Goal: Task Accomplishment & Management: Use online tool/utility

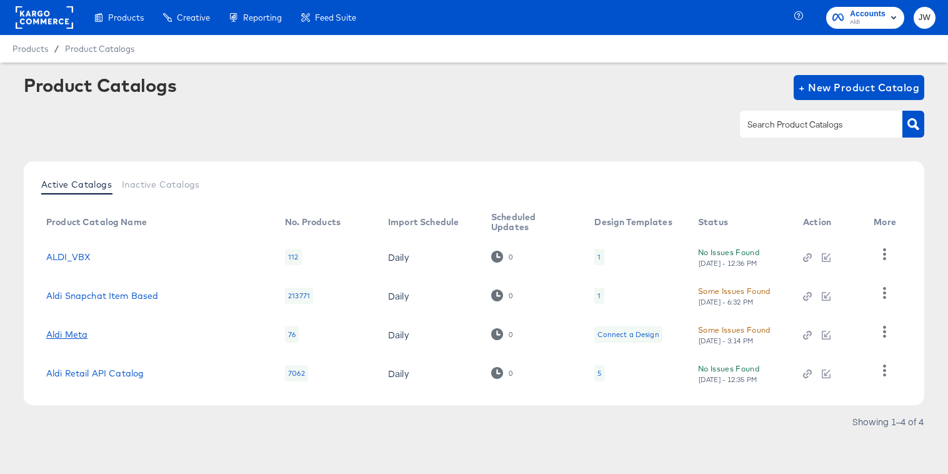
click at [77, 332] on link "Aldi Meta" at bounding box center [66, 334] width 41 height 10
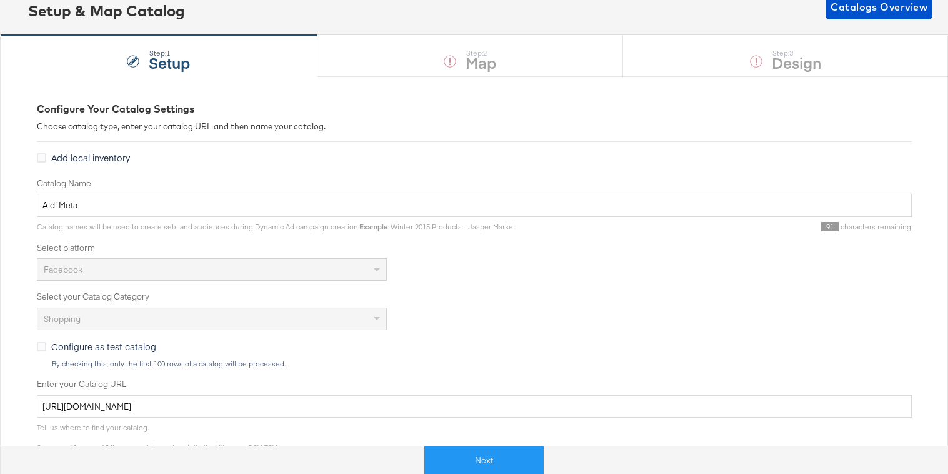
scroll to position [177, 0]
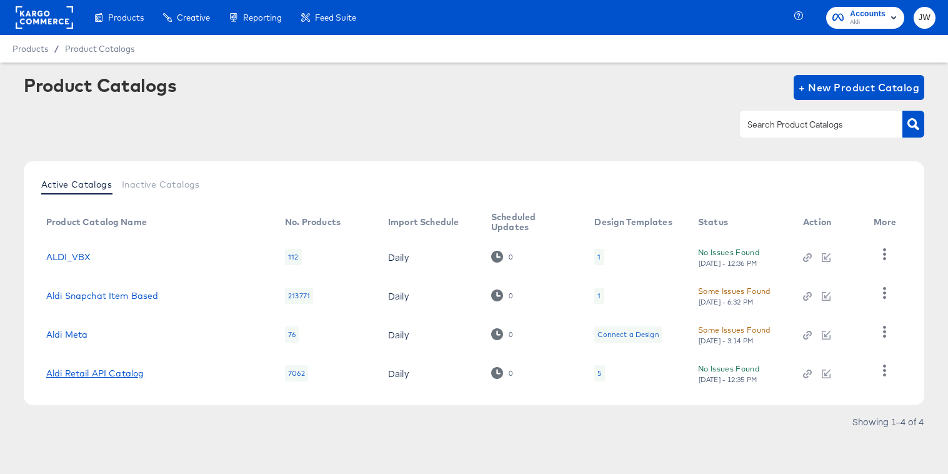
click at [115, 374] on link "Aldi Retail API Catalog" at bounding box center [94, 373] width 97 height 10
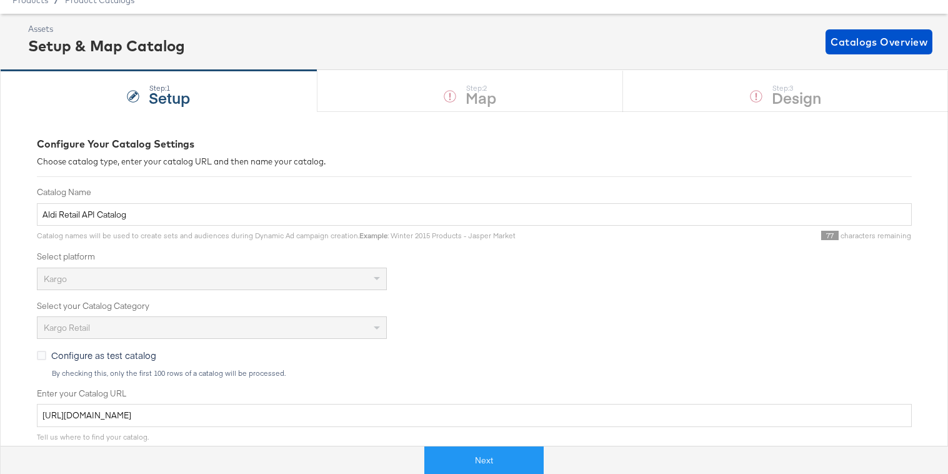
scroll to position [141, 0]
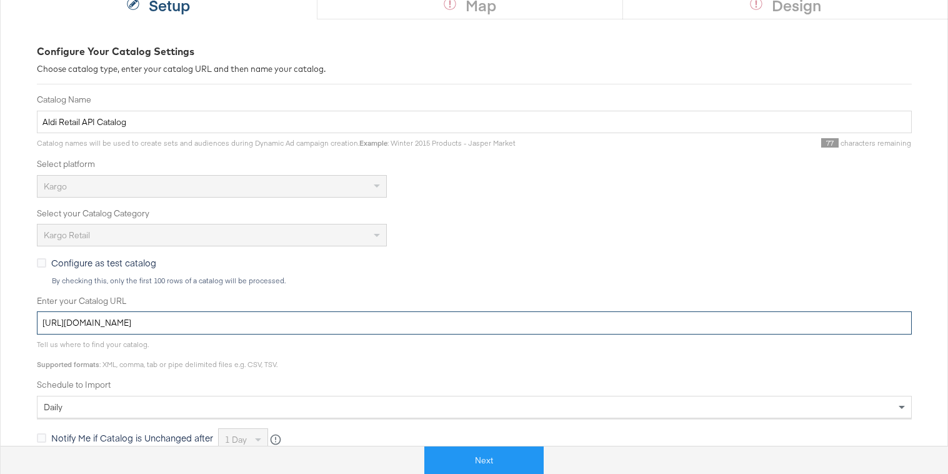
click at [268, 321] on input "[URL][DOMAIN_NAME]" at bounding box center [474, 322] width 875 height 23
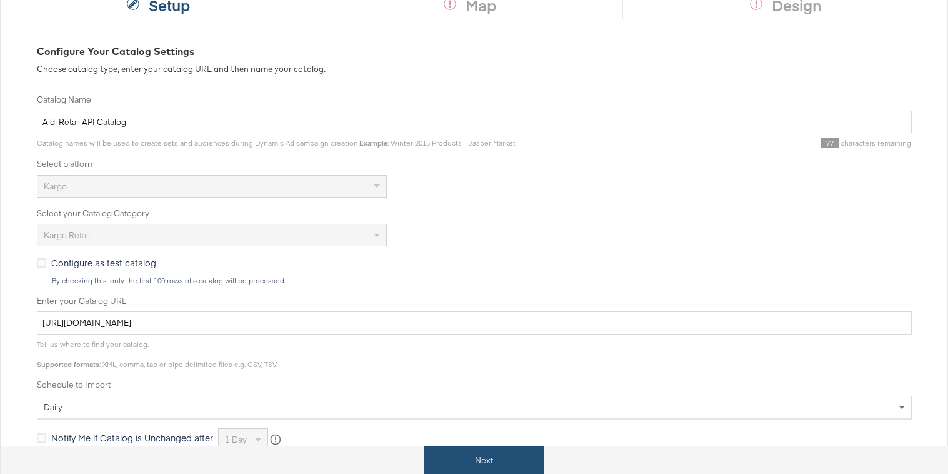
click at [477, 452] on button "Next" at bounding box center [483, 460] width 119 height 28
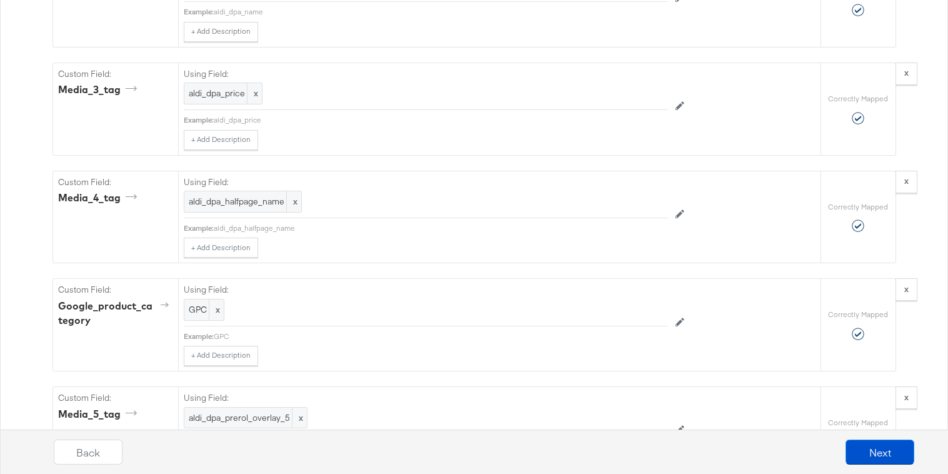
scroll to position [2254, 0]
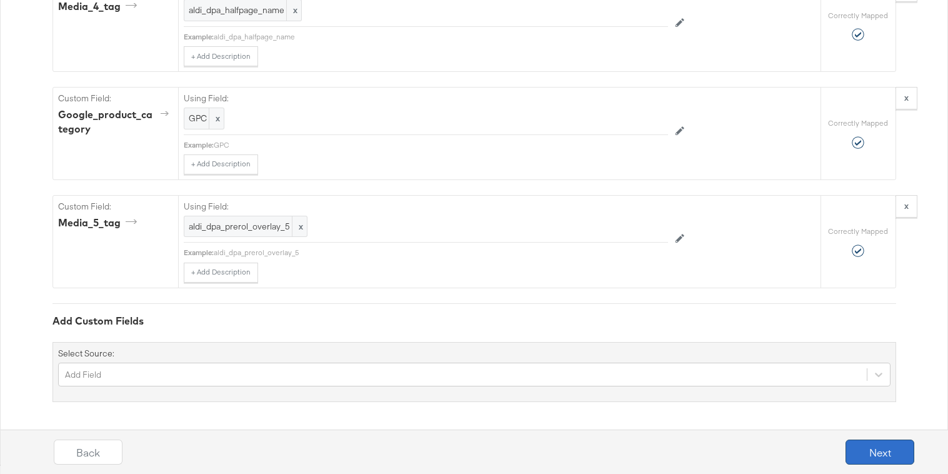
click at [879, 447] on button "Next" at bounding box center [879, 451] width 69 height 25
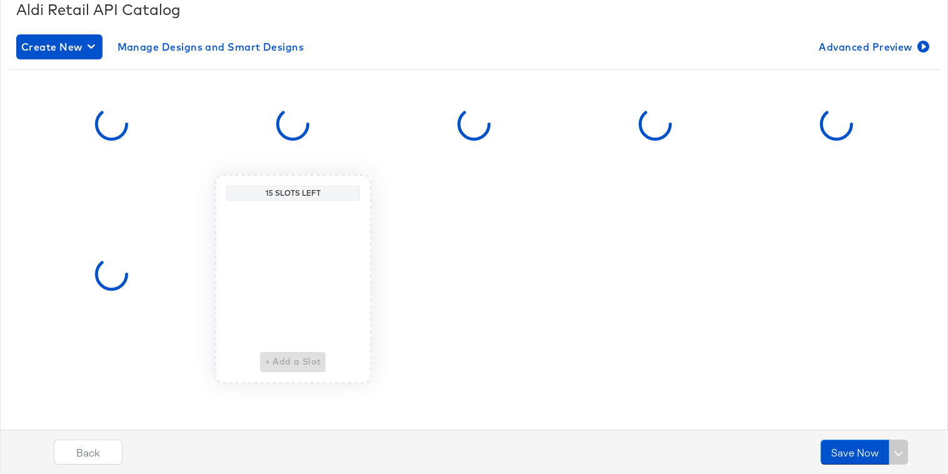
scroll to position [0, 0]
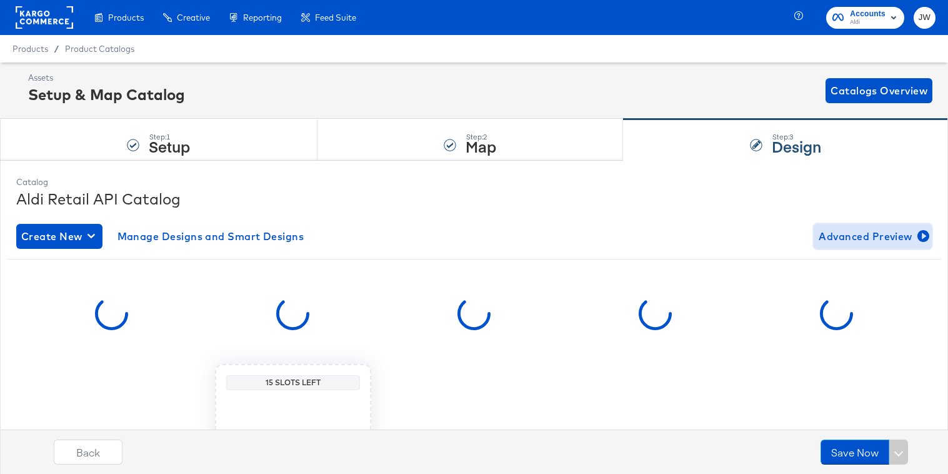
click at [845, 235] on span "Advanced Preview" at bounding box center [873, 235] width 108 height 17
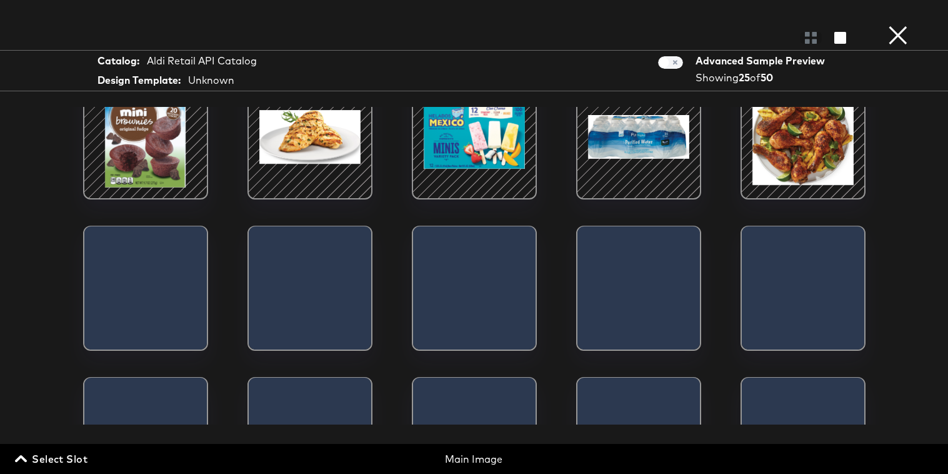
scroll to position [464, 0]
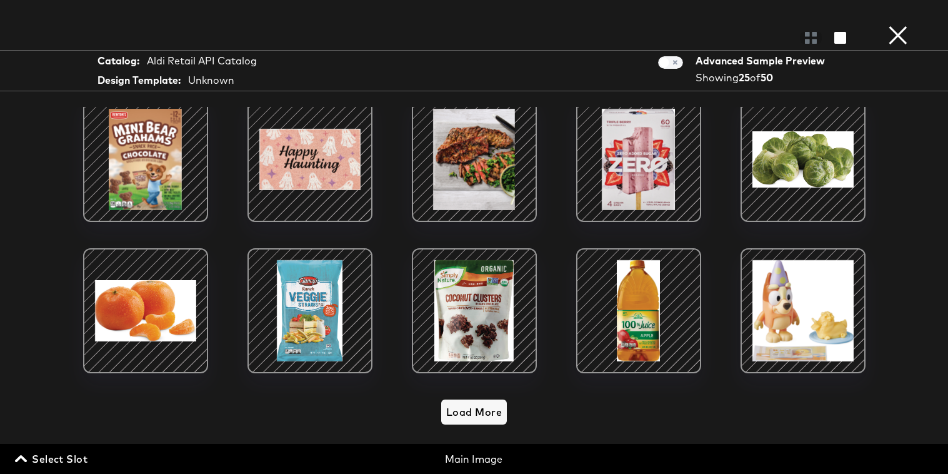
click at [897, 25] on button "×" at bounding box center [897, 12] width 25 height 25
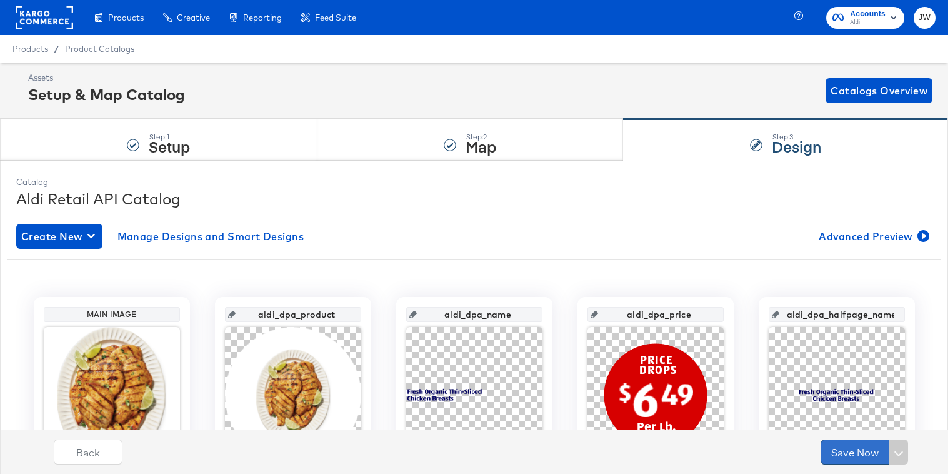
click at [829, 454] on button "Save Now" at bounding box center [854, 451] width 69 height 25
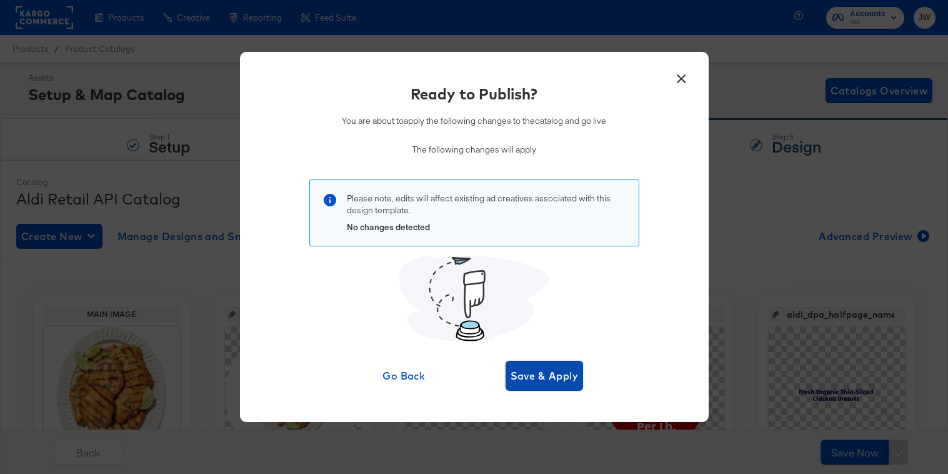
click at [552, 368] on span "Save & Apply" at bounding box center [544, 375] width 68 height 17
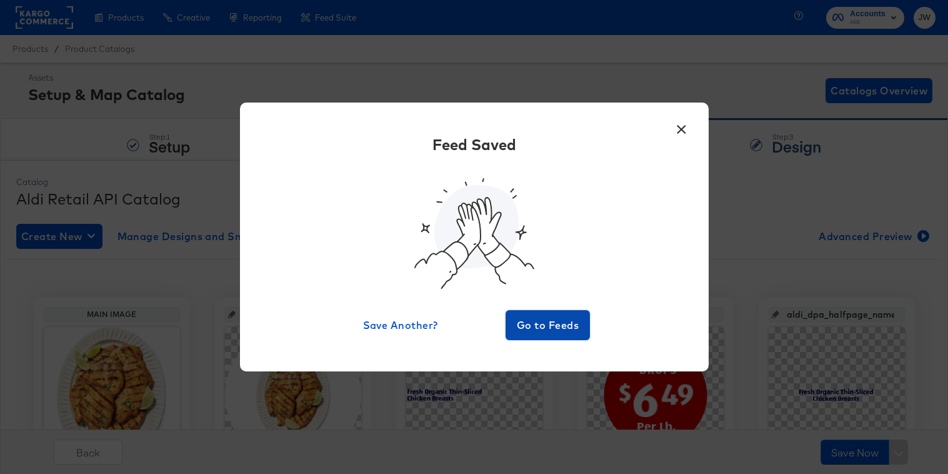
click at [535, 315] on button "Go to Feeds" at bounding box center [547, 325] width 85 height 30
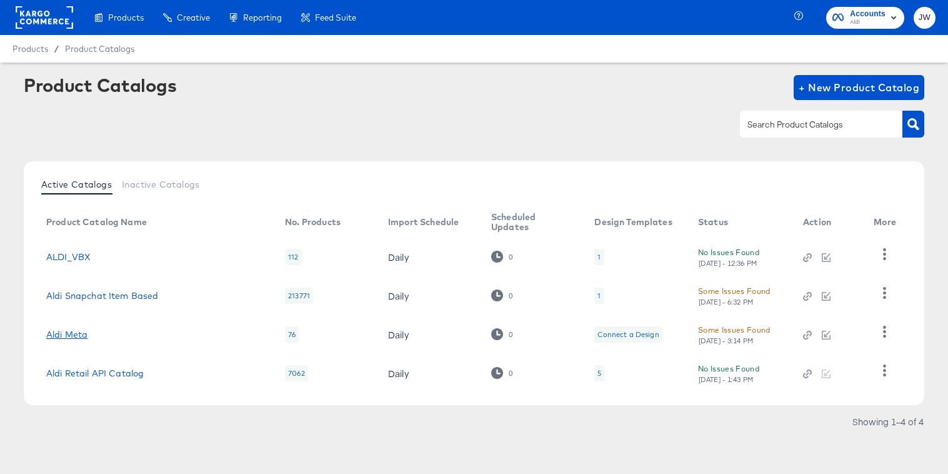
click at [81, 331] on link "Aldi Meta" at bounding box center [66, 334] width 41 height 10
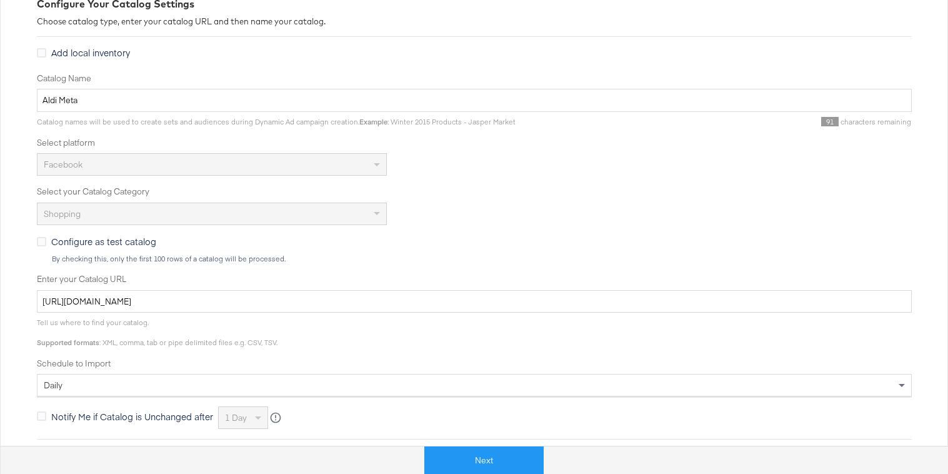
scroll to position [247, 0]
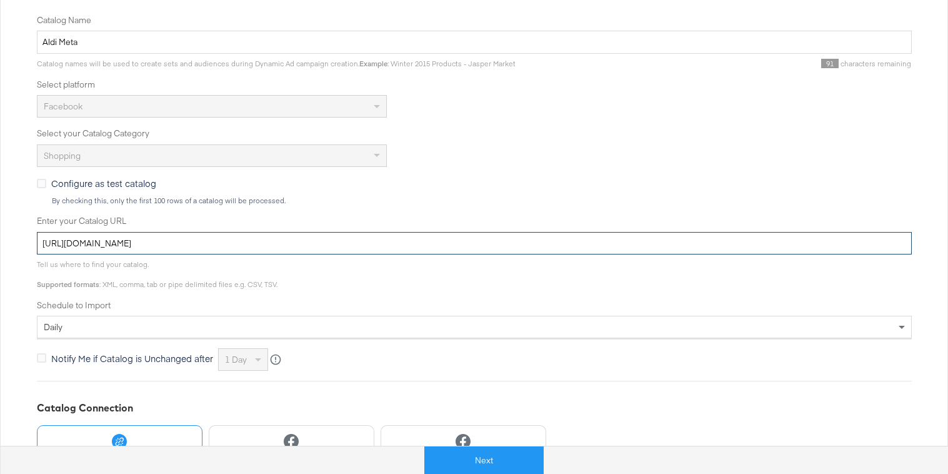
click at [212, 242] on input "[URL][DOMAIN_NAME]" at bounding box center [474, 243] width 875 height 23
paste input "60"
type input "[URL][DOMAIN_NAME]"
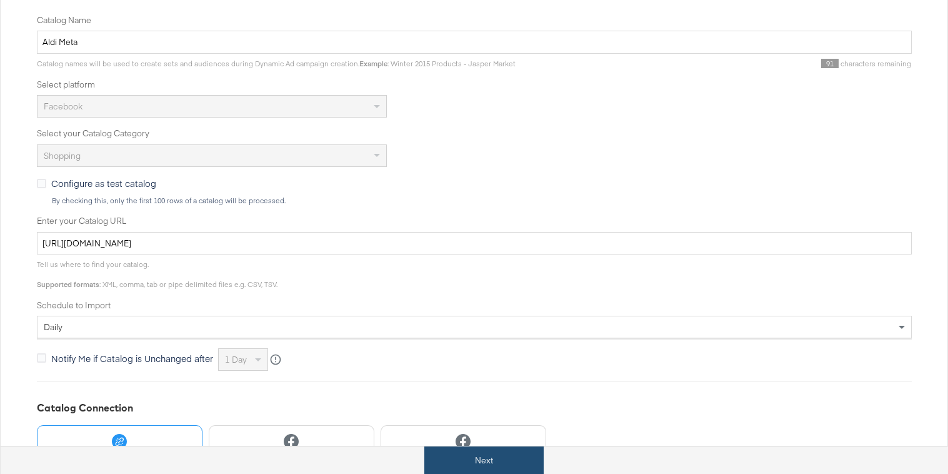
click at [484, 458] on button "Next" at bounding box center [483, 460] width 119 height 28
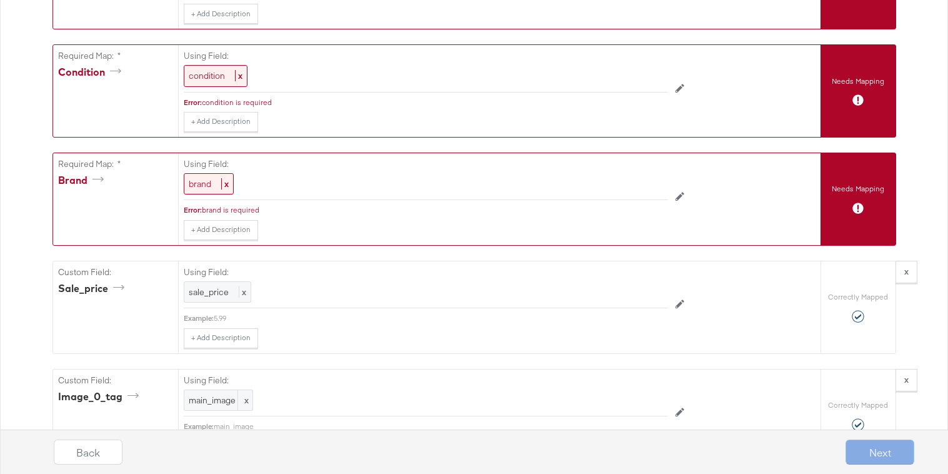
scroll to position [989, 0]
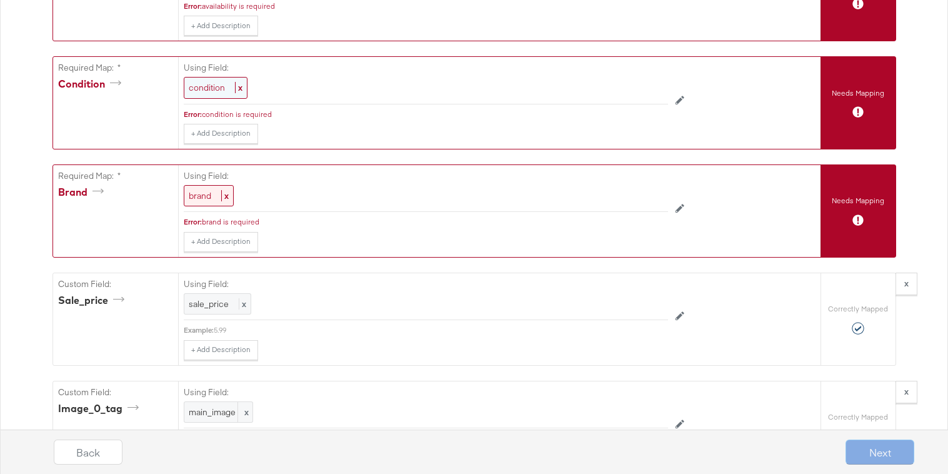
click at [212, 85] on span "condition" at bounding box center [207, 87] width 36 height 11
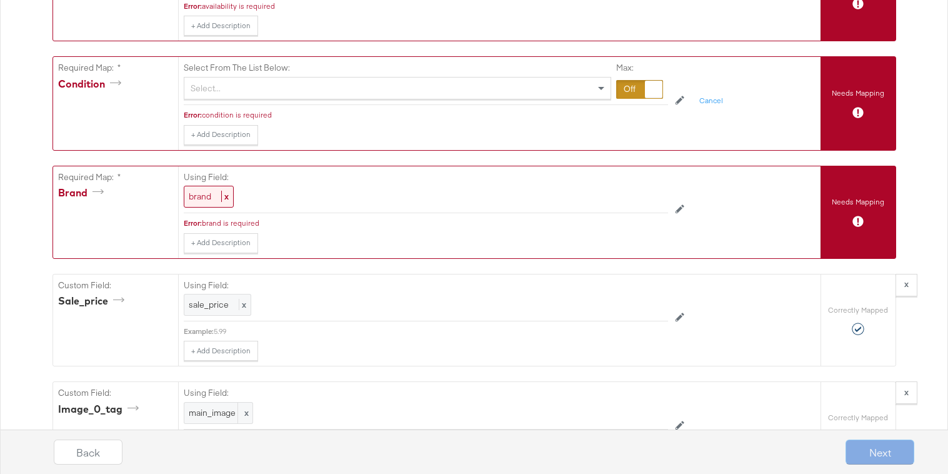
click at [212, 92] on div "Select..." at bounding box center [397, 87] width 426 height 21
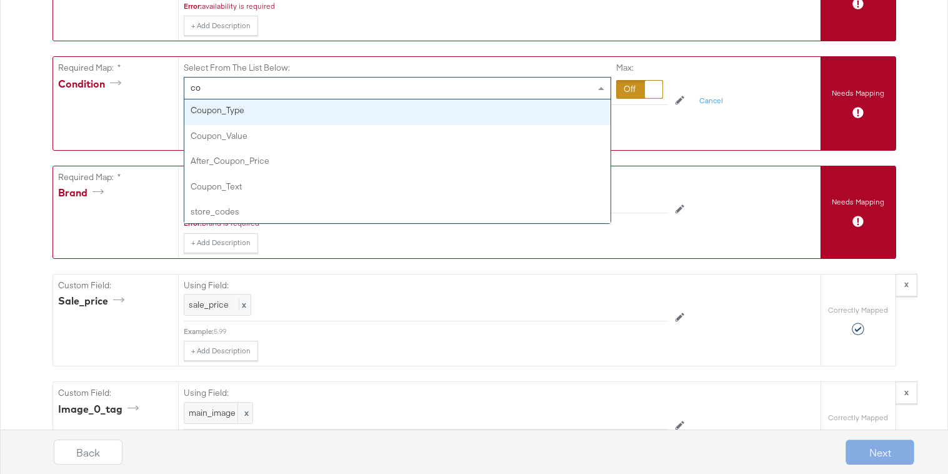
type input "co"
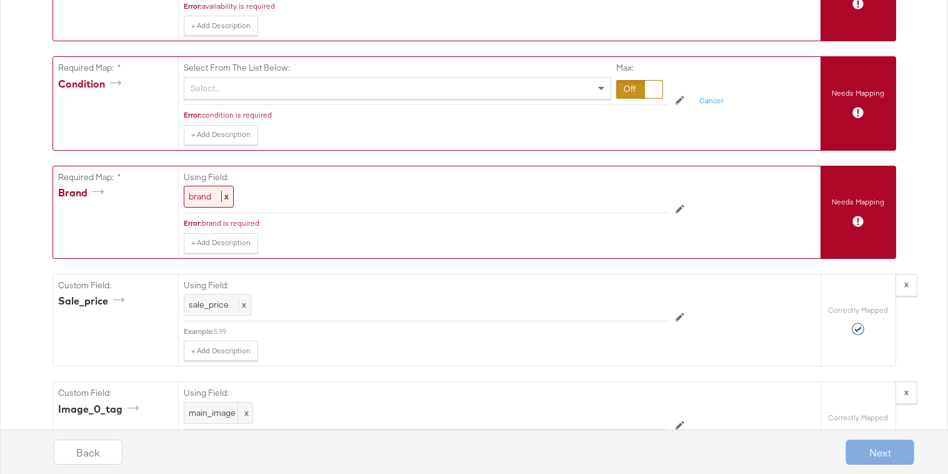
click at [633, 83] on div at bounding box center [639, 89] width 47 height 19
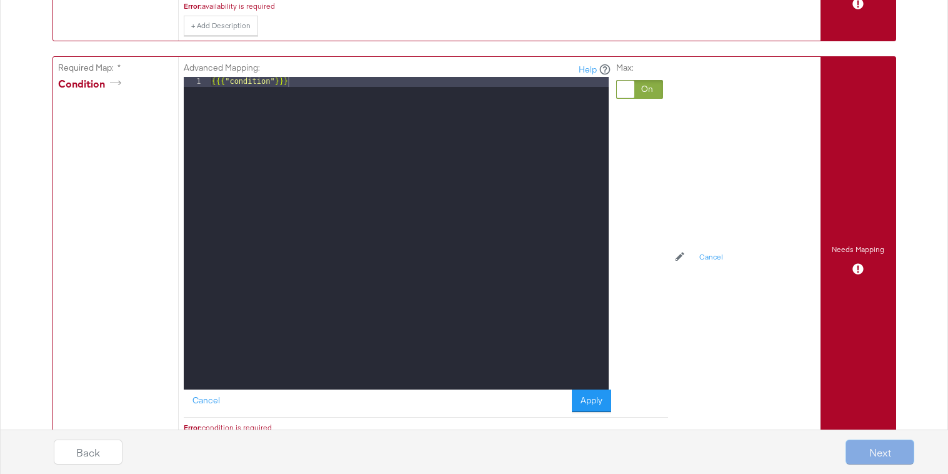
click at [456, 88] on div "{{{ "condition" }}}" at bounding box center [408, 243] width 399 height 332
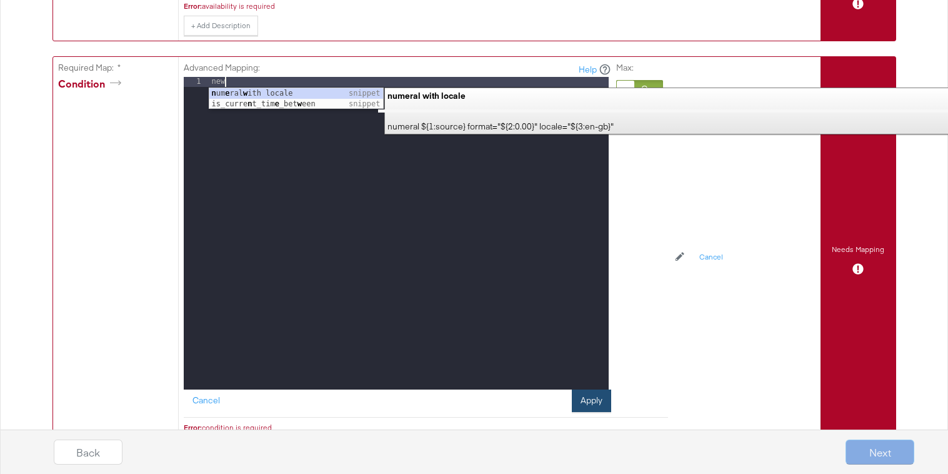
click at [587, 397] on button "Apply" at bounding box center [591, 400] width 39 height 22
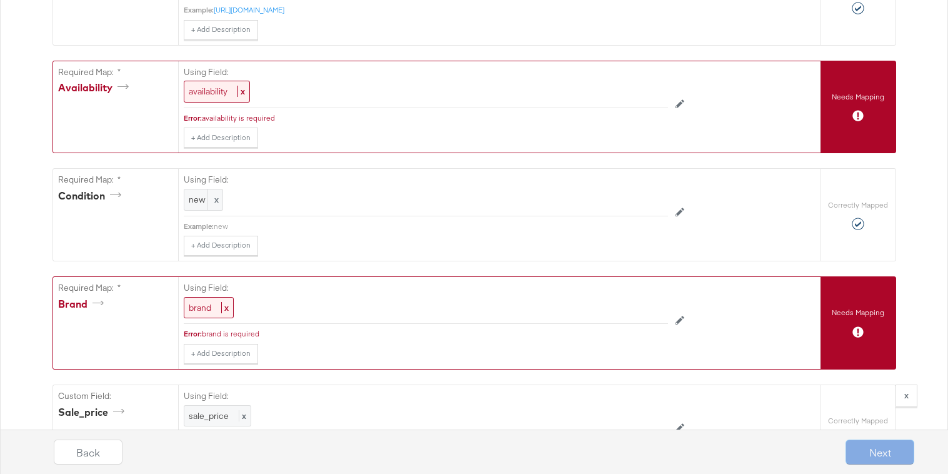
scroll to position [875, 0]
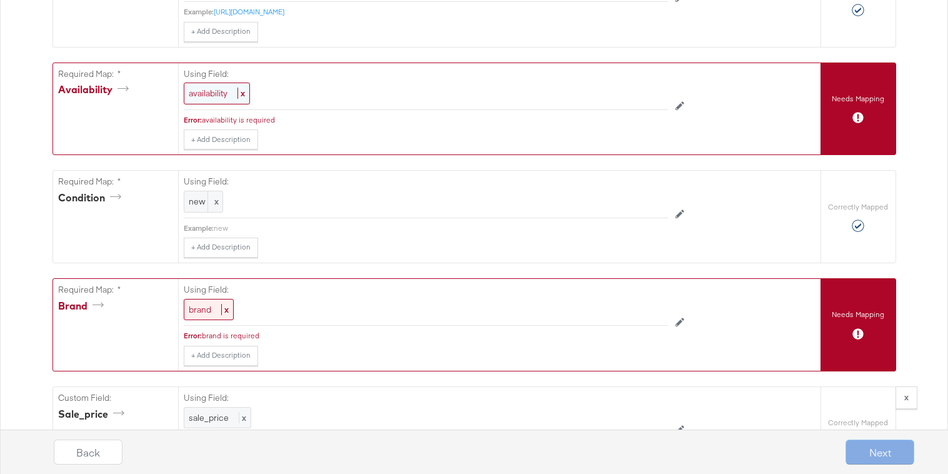
click at [230, 91] on div "availability x" at bounding box center [217, 93] width 66 height 22
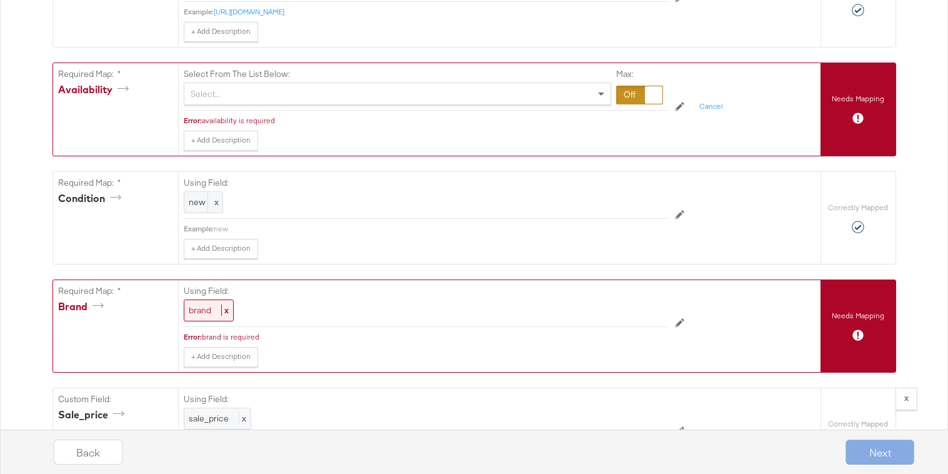
click at [551, 89] on div "Select..." at bounding box center [397, 93] width 426 height 21
type input "a"
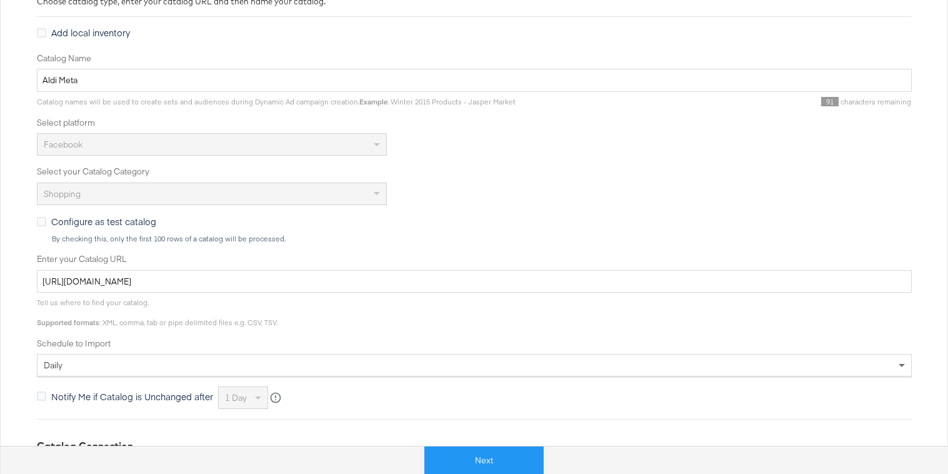
scroll to position [237, 0]
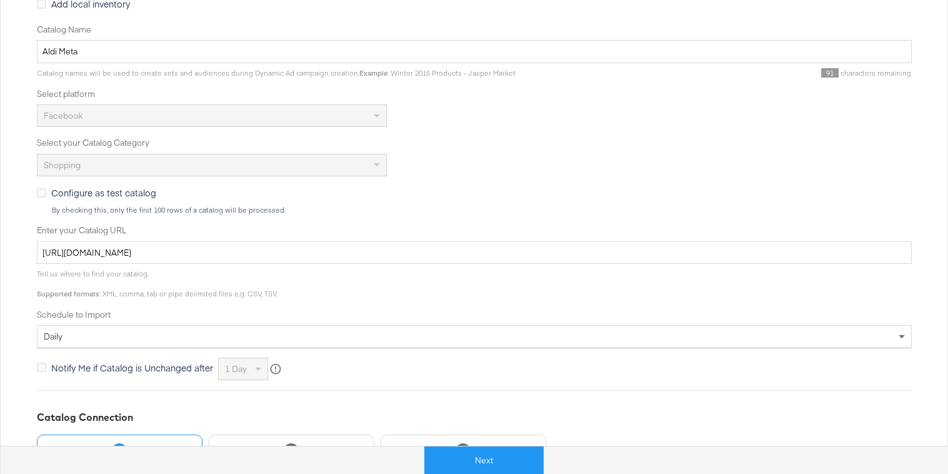
click at [271, 264] on div "Tell us where to find your catalog. Supported formats : XML, comma, tab or pipe…" at bounding box center [474, 281] width 875 height 34
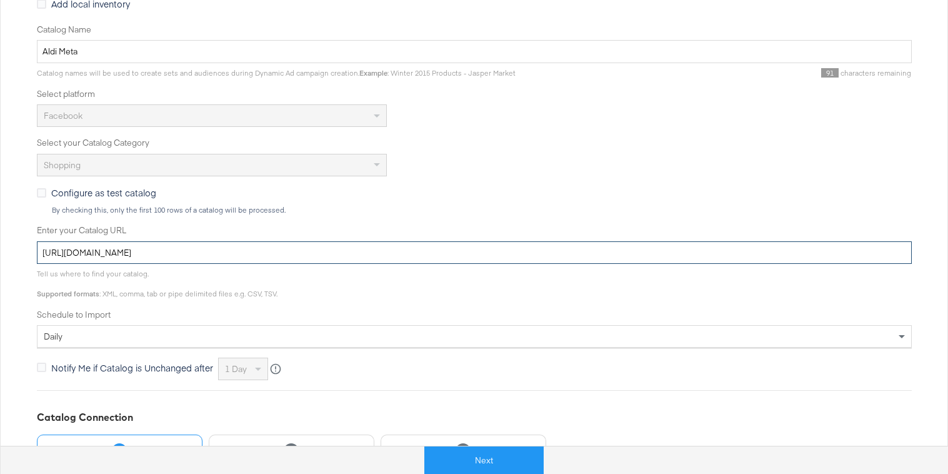
click at [274, 252] on input "[URL][DOMAIN_NAME]" at bounding box center [474, 252] width 875 height 23
paste input "60"
type input "[URL][DOMAIN_NAME]"
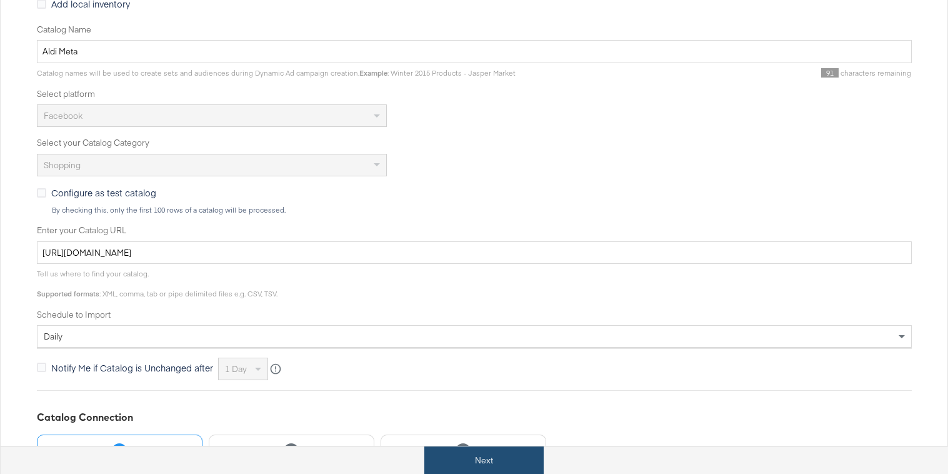
click at [446, 462] on button "Next" at bounding box center [483, 460] width 119 height 28
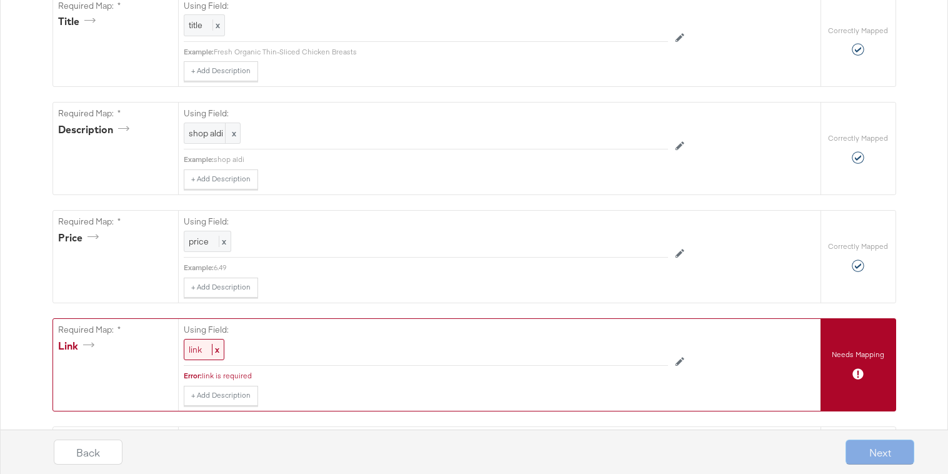
scroll to position [494, 0]
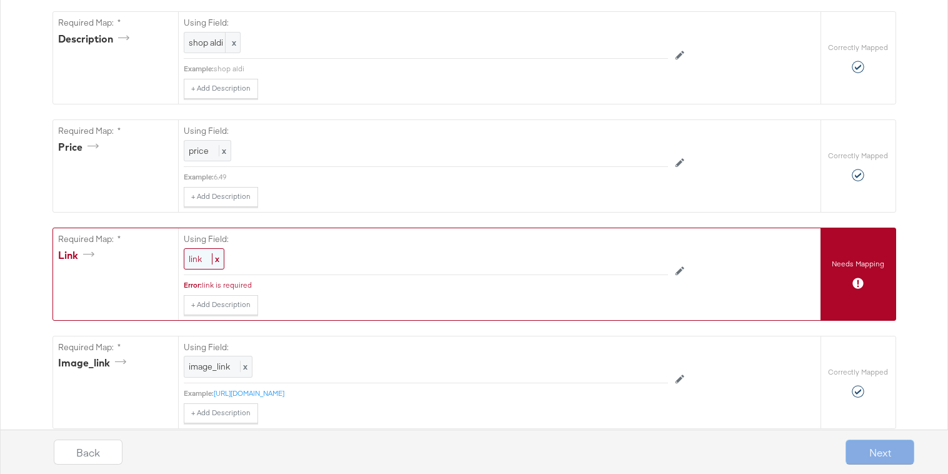
click at [192, 253] on span "link" at bounding box center [195, 258] width 13 height 11
click at [540, 263] on div "Select..." at bounding box center [397, 259] width 426 height 21
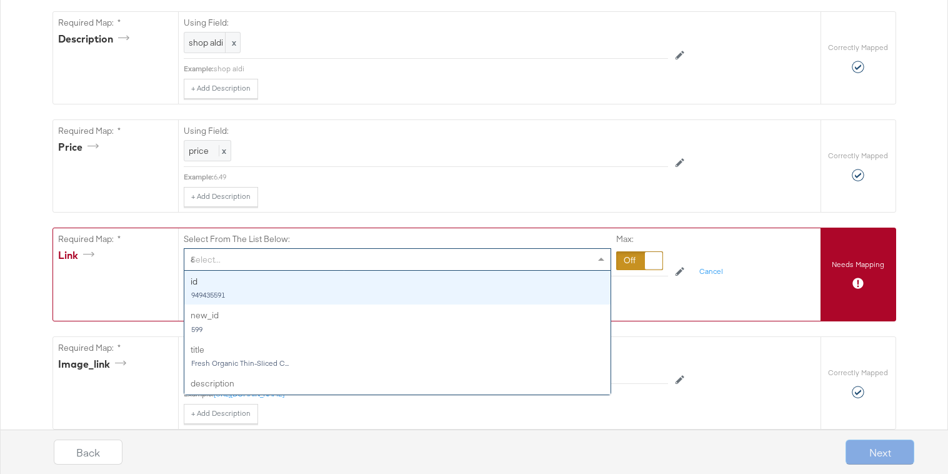
type input "ad"
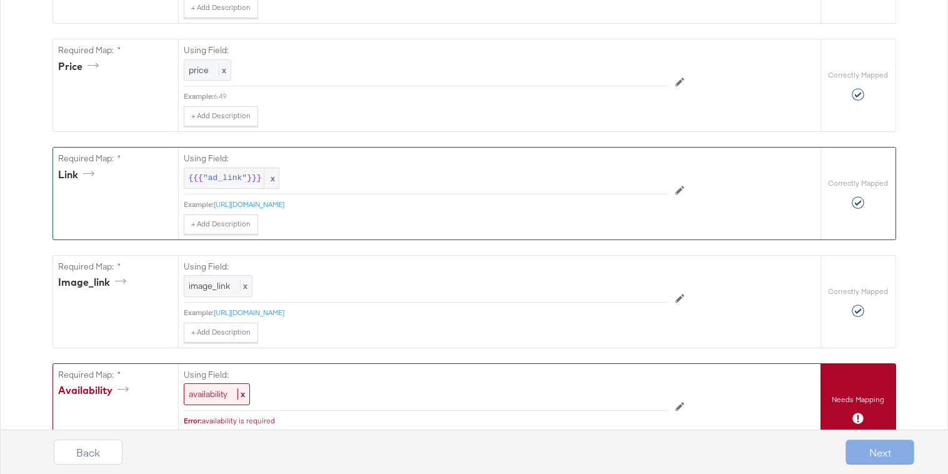
scroll to position [621, 0]
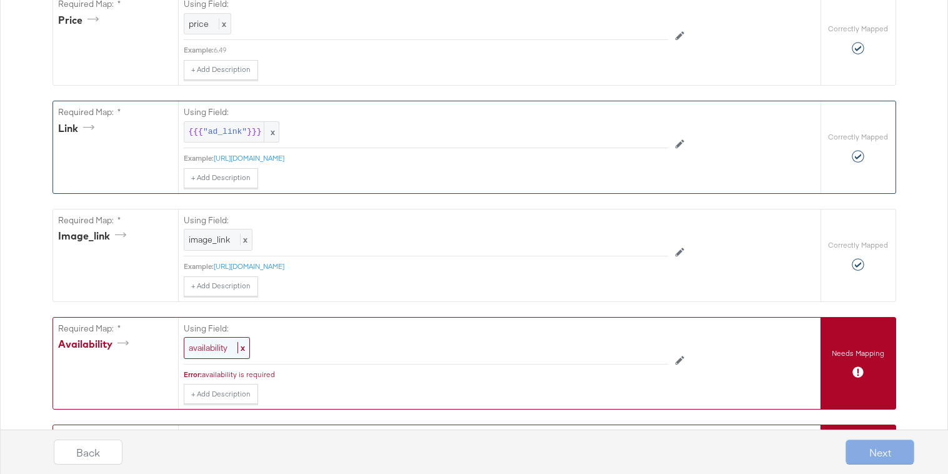
click at [214, 351] on span "availability" at bounding box center [208, 347] width 39 height 11
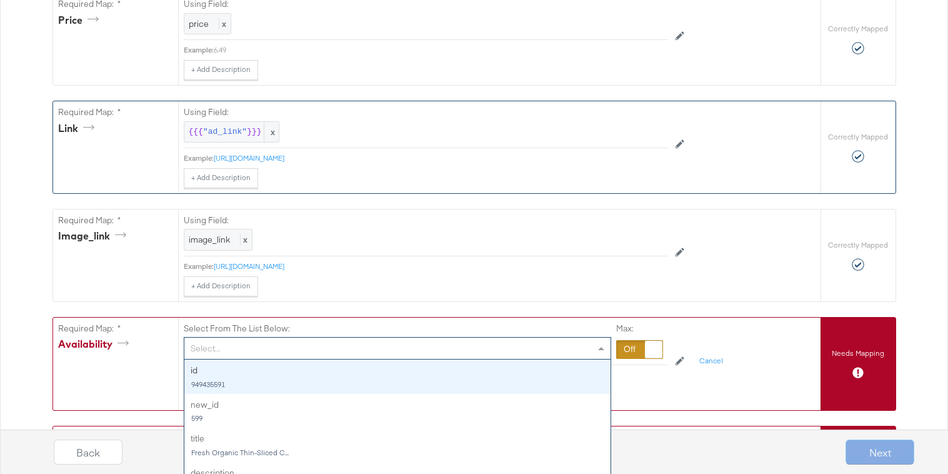
scroll to position [631, 0]
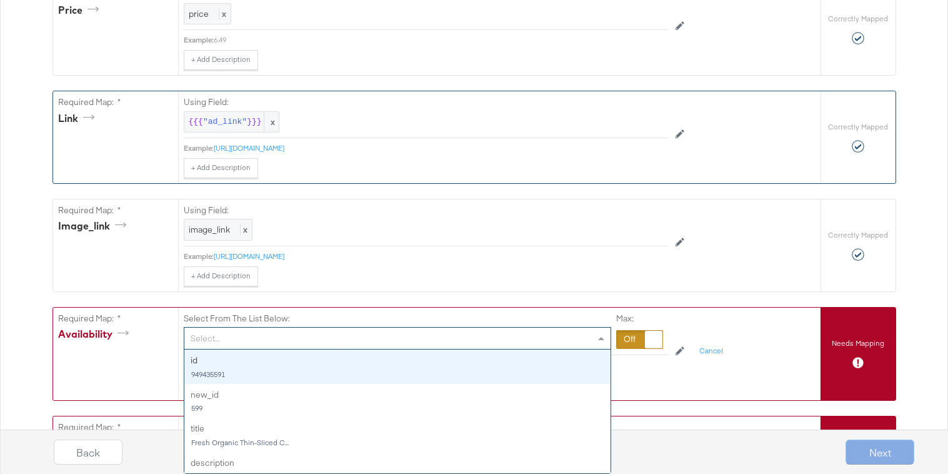
click at [562, 349] on div "Select... id 949435591 new_id 599 title Fresh Organic Thin-Sliced C... descript…" at bounding box center [397, 338] width 427 height 22
click at [632, 336] on div at bounding box center [639, 339] width 47 height 19
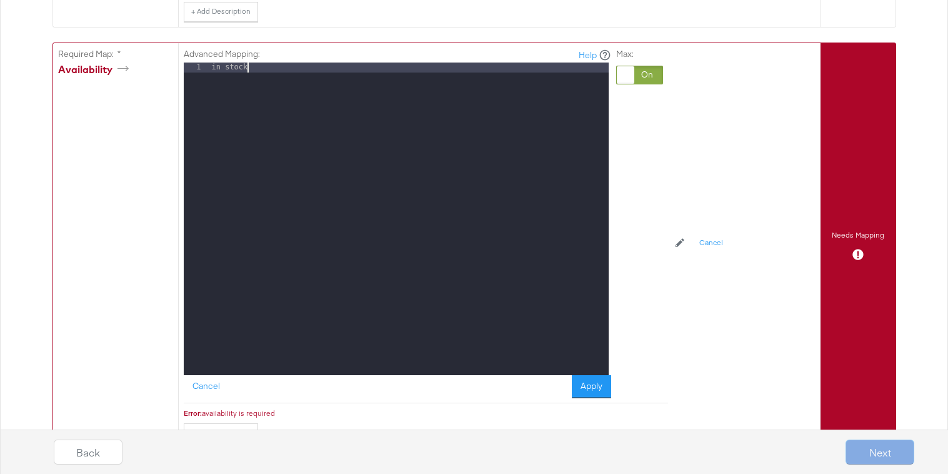
scroll to position [909, 0]
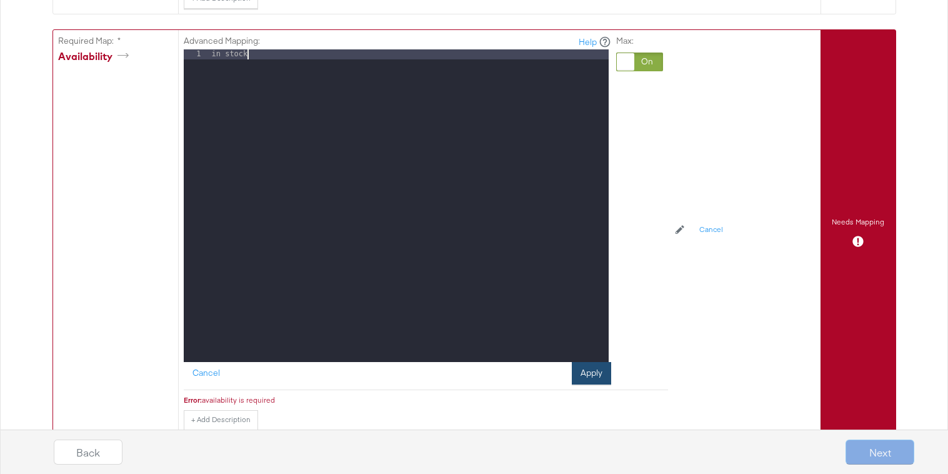
click at [583, 377] on button "Apply" at bounding box center [591, 373] width 39 height 22
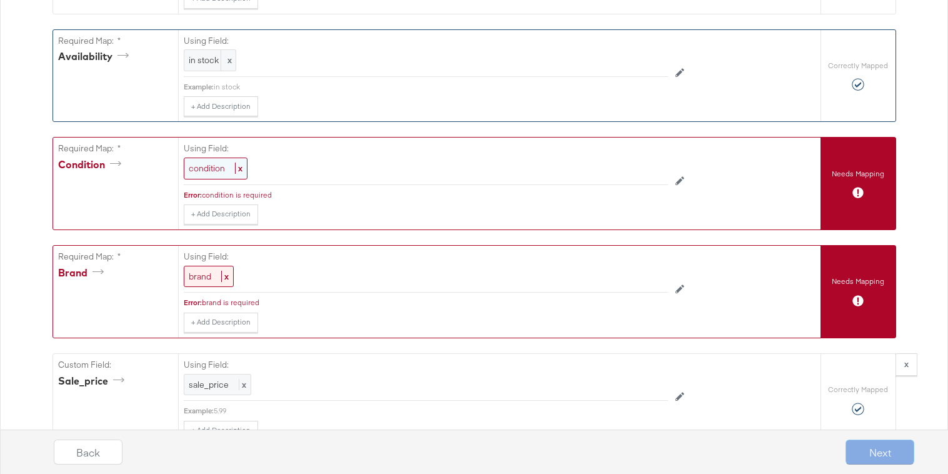
click at [219, 167] on span "condition" at bounding box center [207, 167] width 36 height 11
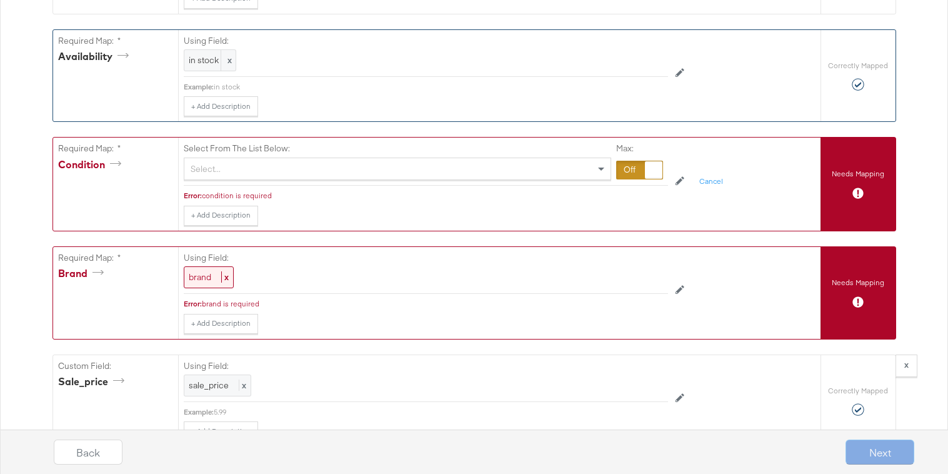
click at [226, 168] on div "Select..." at bounding box center [397, 168] width 426 height 21
type input "con"
click at [635, 184] on div "Select From The List Below: con No results found Max:" at bounding box center [426, 161] width 484 height 48
click at [635, 172] on div at bounding box center [639, 170] width 47 height 19
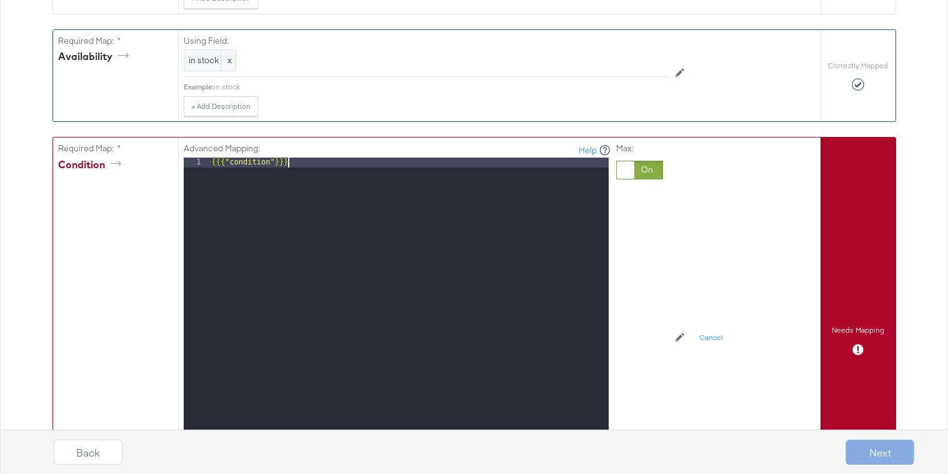
click at [342, 177] on div "{{{ "condition" }}}" at bounding box center [408, 323] width 399 height 332
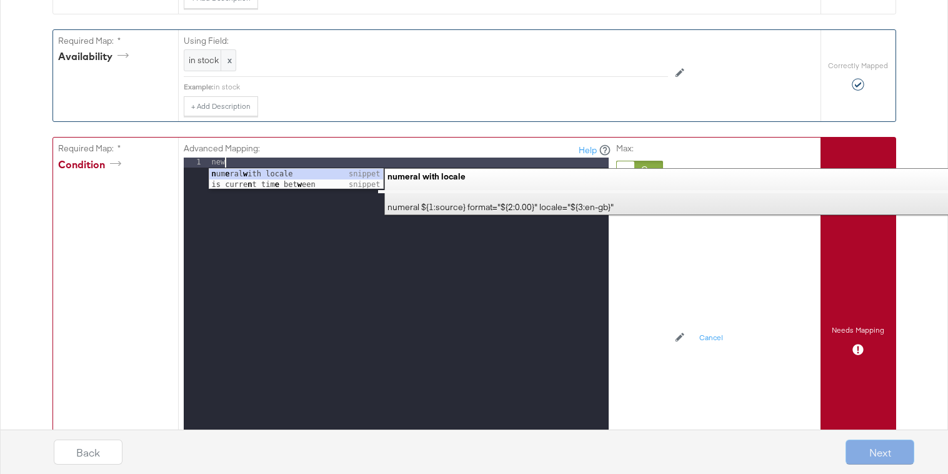
scroll to position [1073, 0]
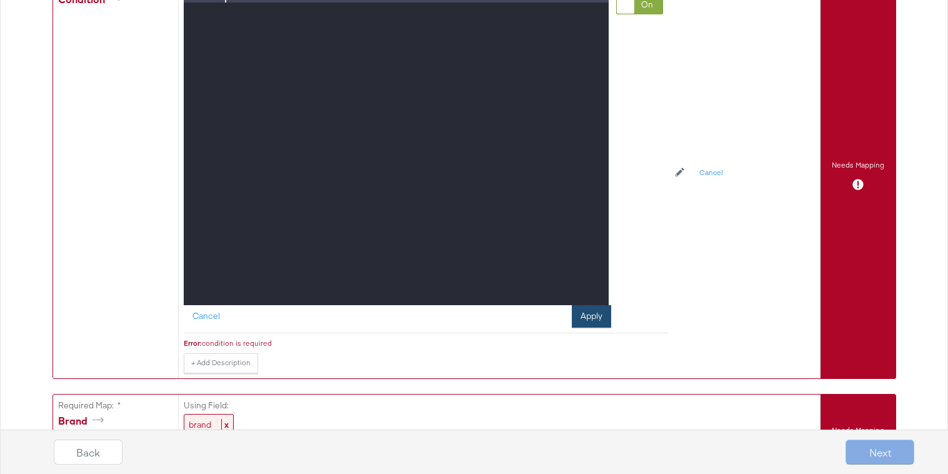
click at [587, 319] on button "Apply" at bounding box center [591, 316] width 39 height 22
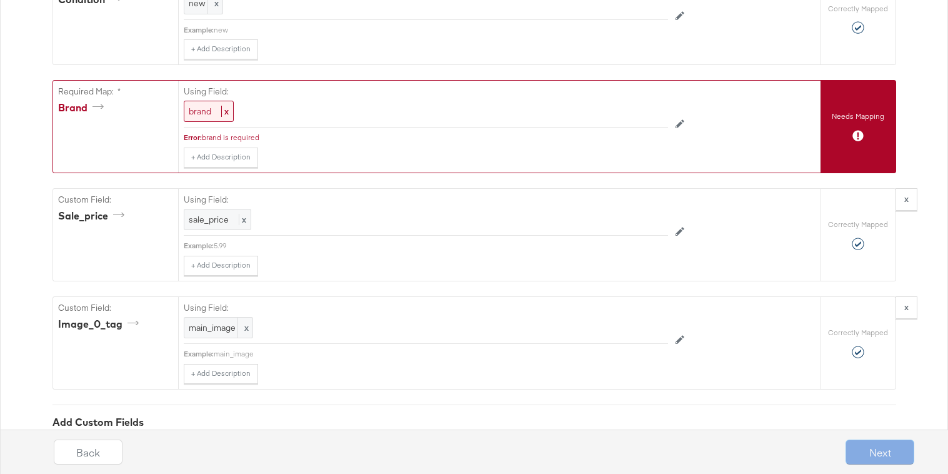
click at [201, 97] on div "Using Field: brand x" at bounding box center [426, 104] width 484 height 47
click at [201, 102] on div "brand x" at bounding box center [209, 112] width 50 height 22
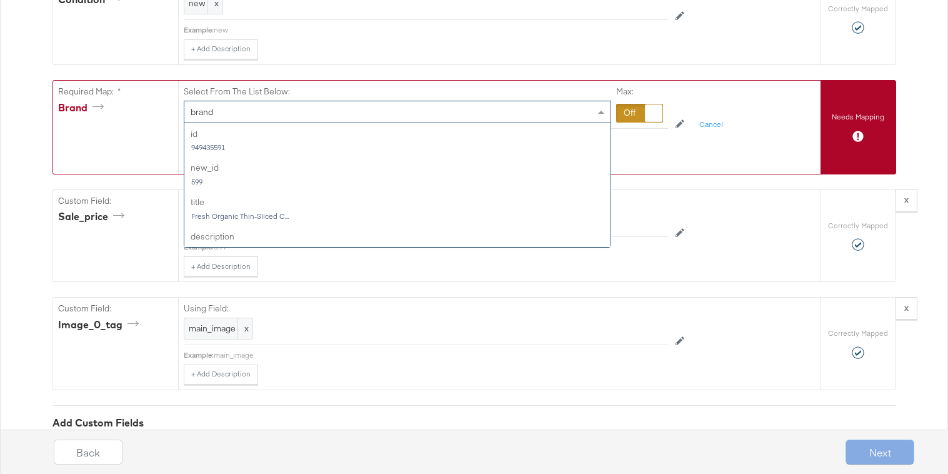
click at [224, 111] on div "brand" at bounding box center [397, 111] width 426 height 21
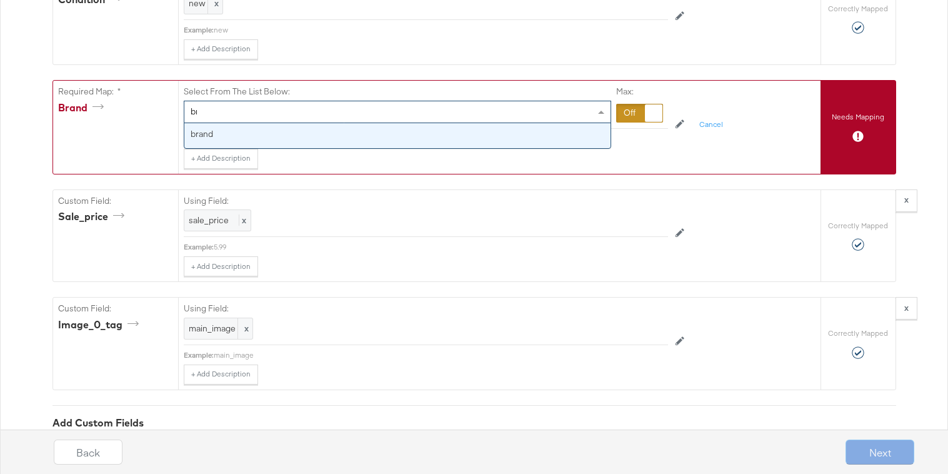
type input "bra"
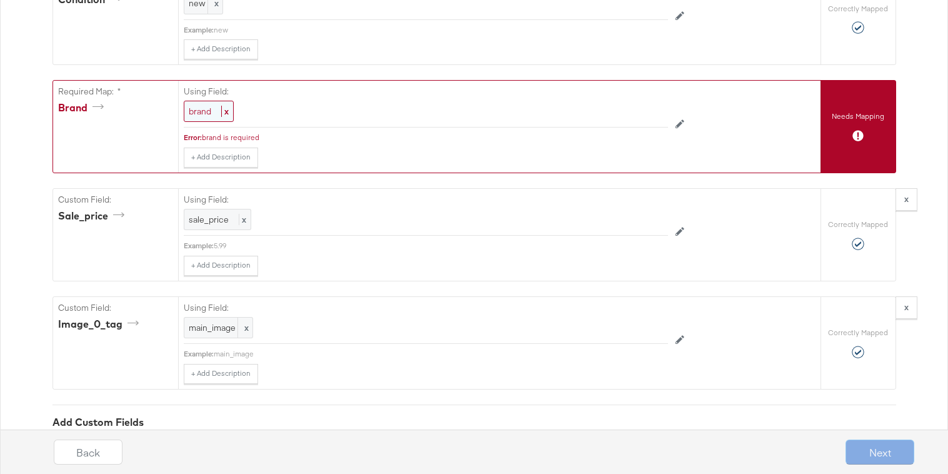
click at [226, 108] on span "x" at bounding box center [224, 111] width 7 height 11
click at [628, 112] on div at bounding box center [639, 113] width 47 height 19
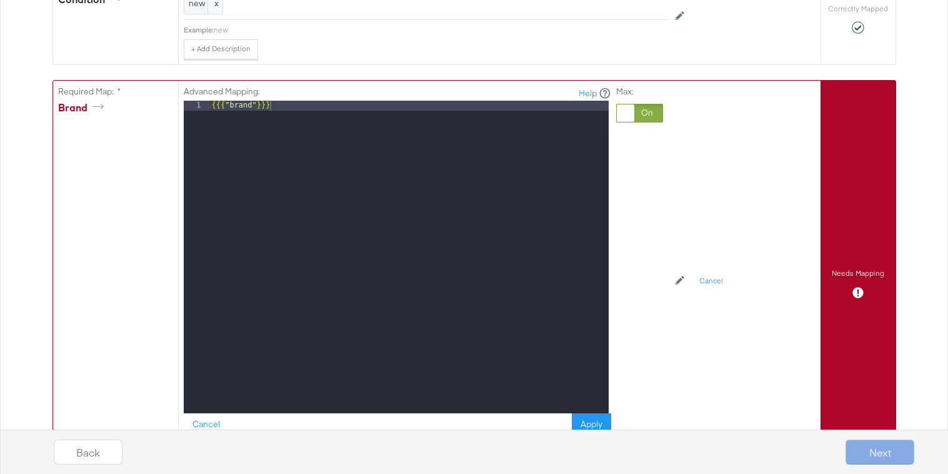
click at [451, 112] on div "{{{ "brand" }}}" at bounding box center [408, 267] width 399 height 332
click at [595, 422] on div "Back Next" at bounding box center [484, 447] width 948 height 54
click at [588, 419] on button "Apply" at bounding box center [591, 424] width 39 height 22
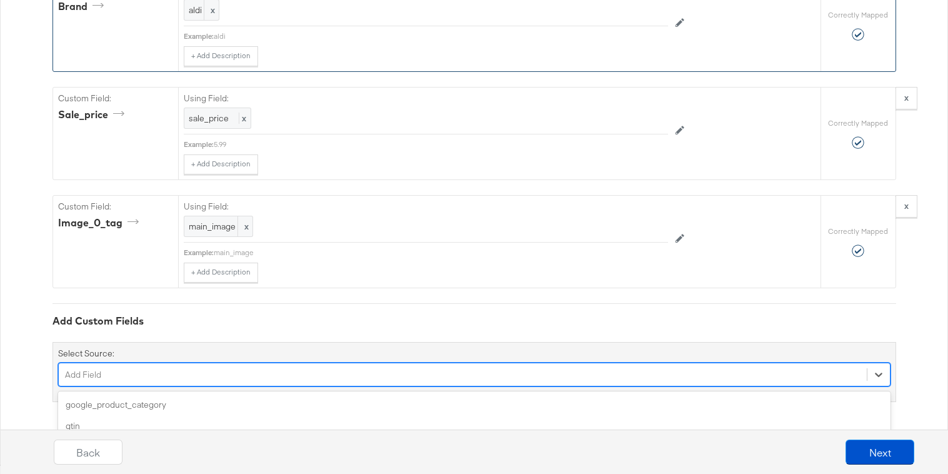
scroll to position [1280, 0]
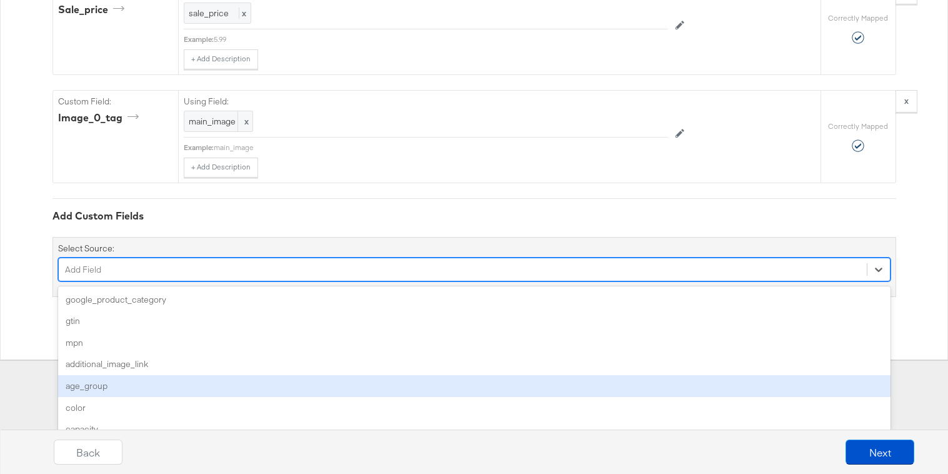
click at [407, 281] on div "option age_group focused, 5 of 170. 170 results available. Use Up and Down to c…" at bounding box center [474, 269] width 832 height 24
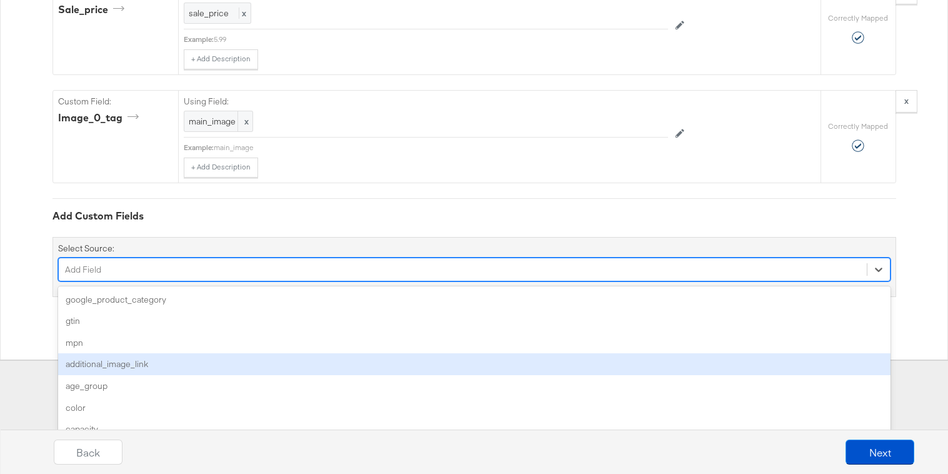
click at [409, 366] on div "additional_image_link" at bounding box center [474, 364] width 832 height 22
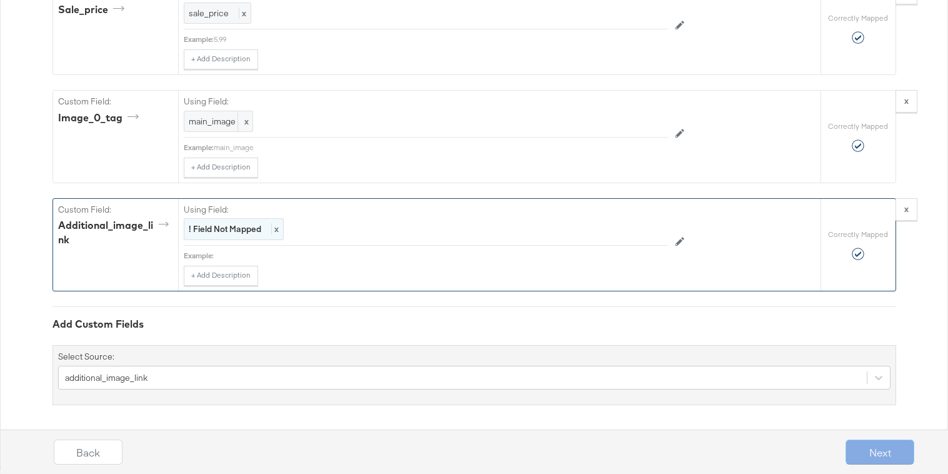
click at [256, 231] on strong "! Field Not Mapped" at bounding box center [225, 228] width 72 height 11
click at [256, 231] on div "Select..." at bounding box center [397, 229] width 426 height 21
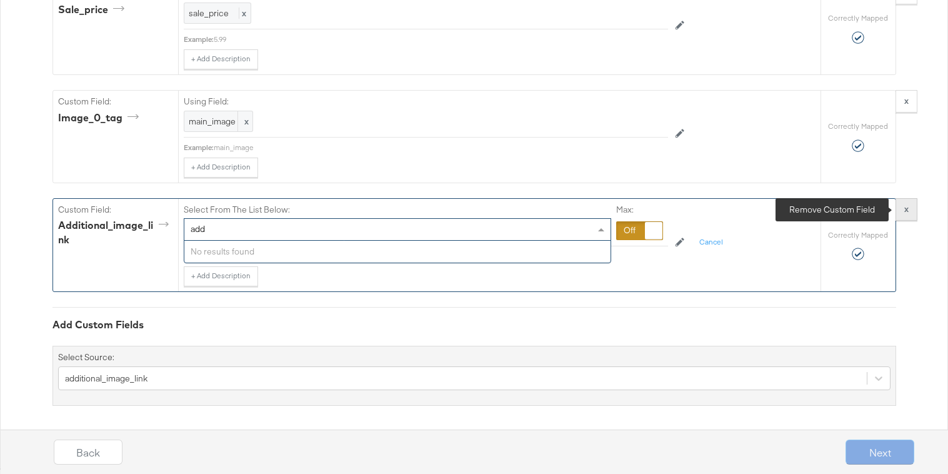
type input "add"
click at [903, 211] on button "x" at bounding box center [906, 209] width 22 height 22
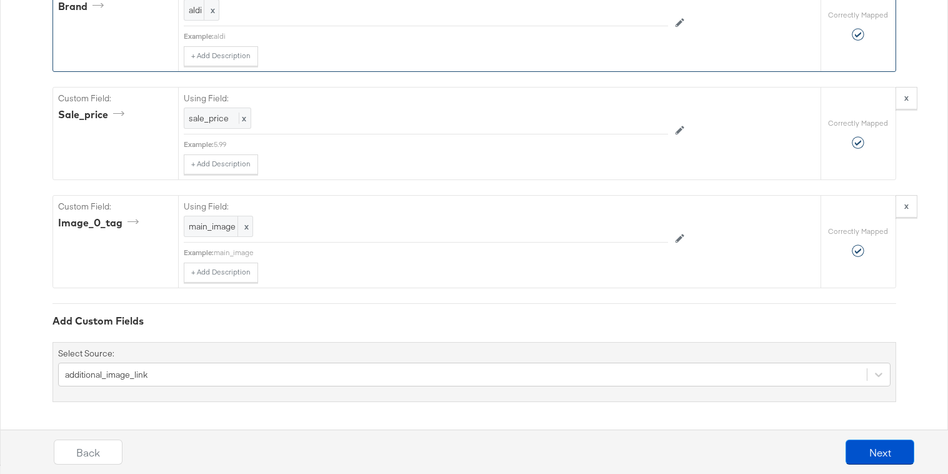
scroll to position [1175, 0]
click at [867, 456] on button "Next" at bounding box center [879, 451] width 69 height 25
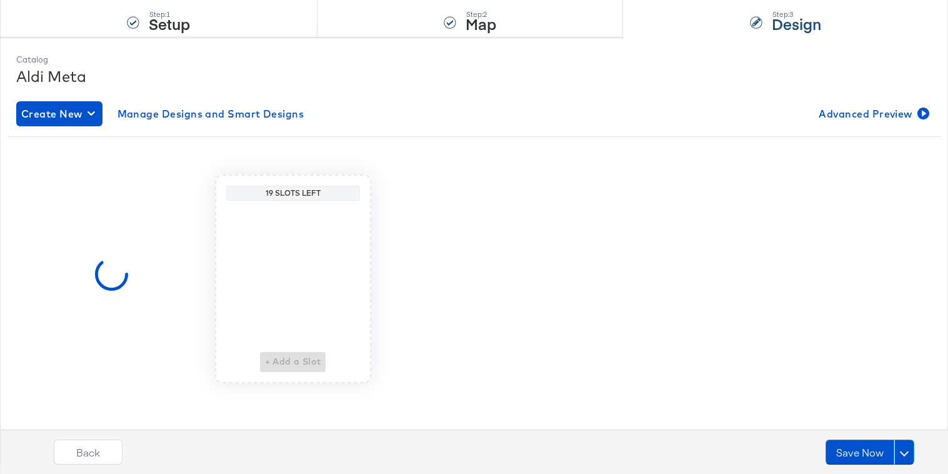
scroll to position [0, 0]
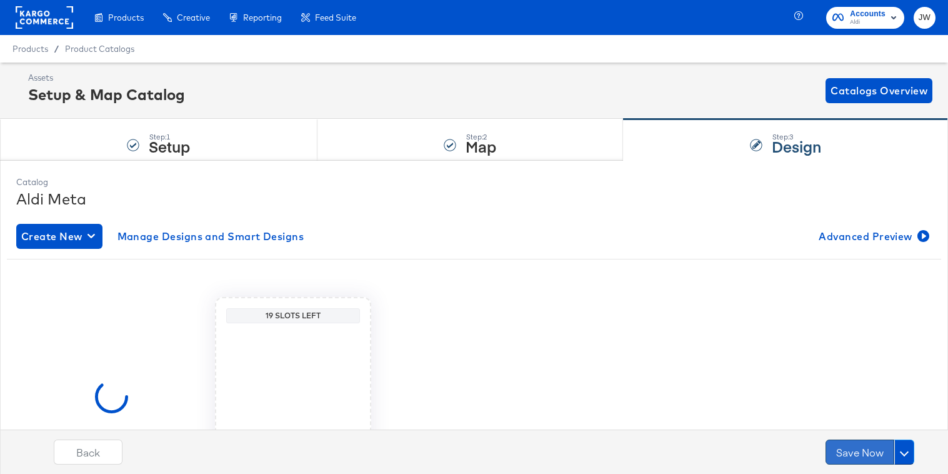
click at [850, 454] on button "Save Now" at bounding box center [859, 451] width 69 height 25
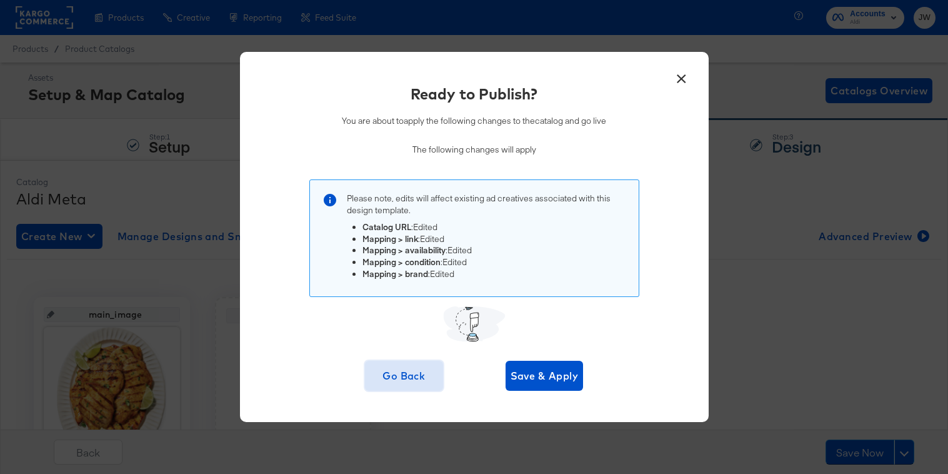
click at [413, 371] on span "Go Back" at bounding box center [404, 375] width 68 height 17
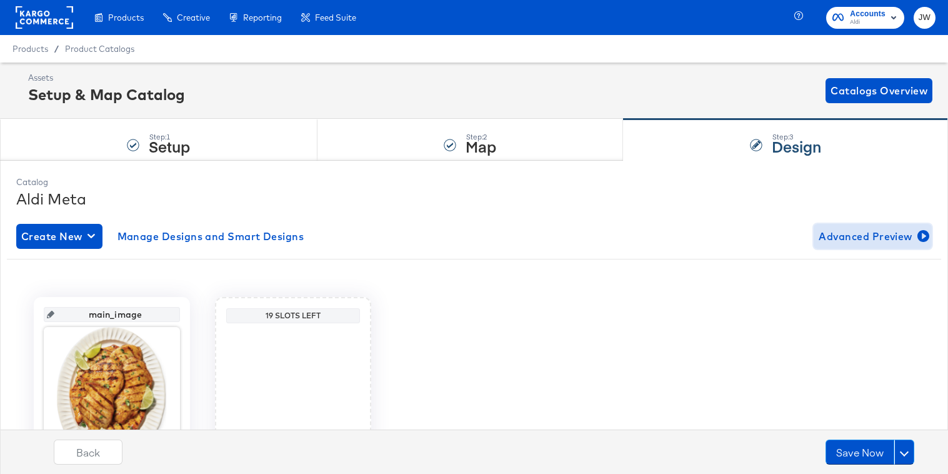
click at [830, 237] on span "Advanced Preview" at bounding box center [873, 235] width 108 height 17
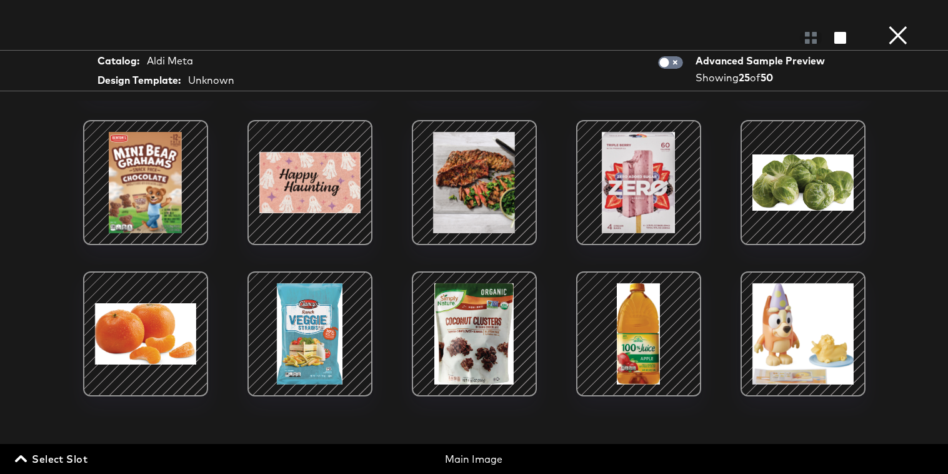
scroll to position [464, 0]
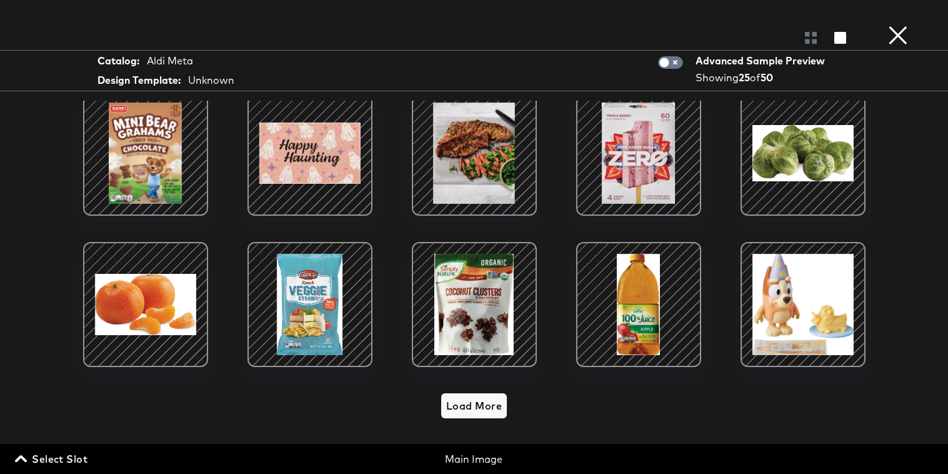
click at [904, 21] on button "×" at bounding box center [897, 12] width 25 height 25
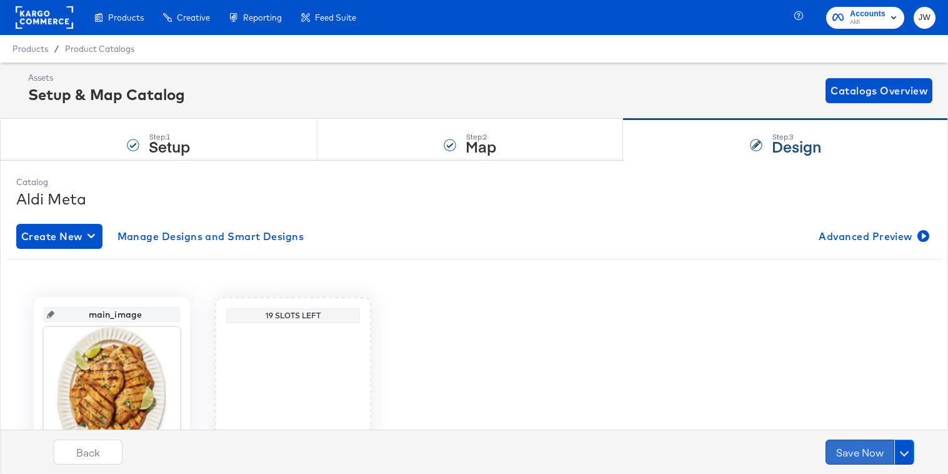
click at [853, 450] on button "Save Now" at bounding box center [859, 451] width 69 height 25
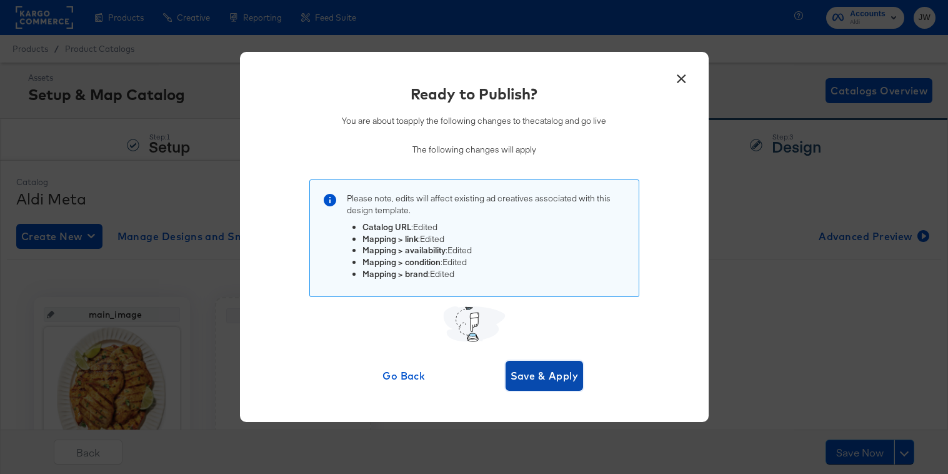
click at [535, 378] on span "Save & Apply" at bounding box center [544, 375] width 68 height 17
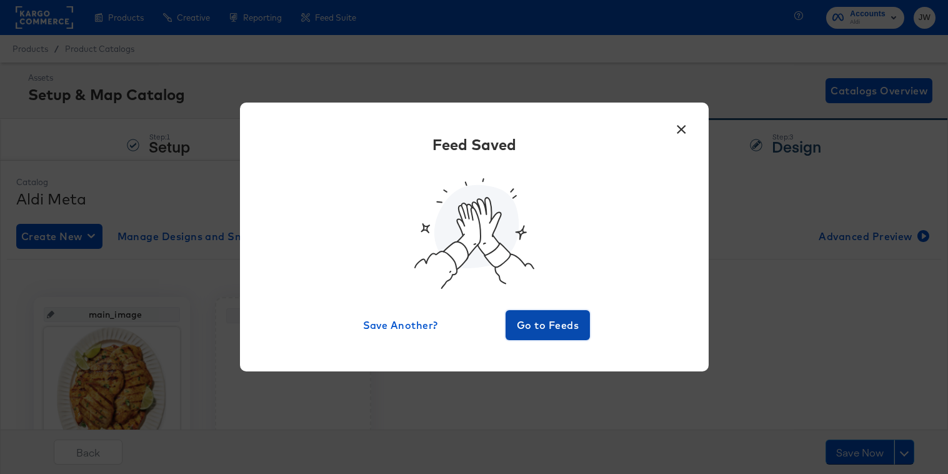
click at [530, 322] on span "Go to Feeds" at bounding box center [547, 324] width 75 height 17
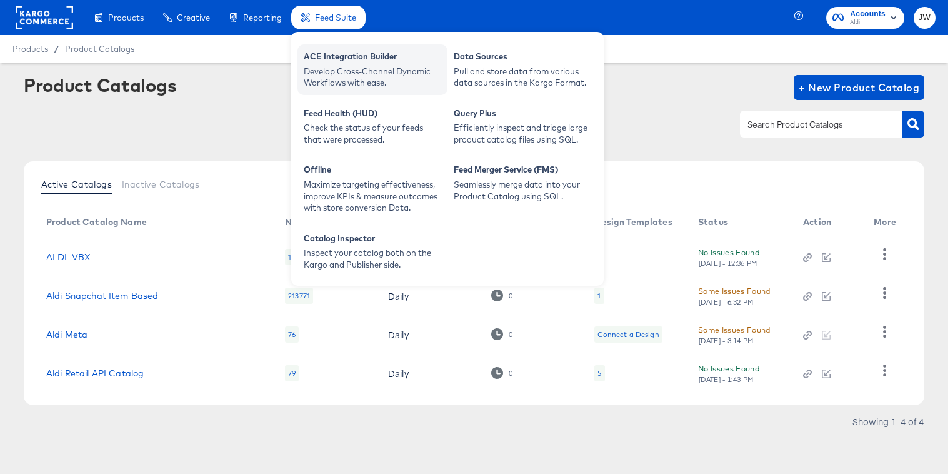
click at [346, 68] on div "Develop Cross-Channel Dynamic Workflows with ease." at bounding box center [372, 77] width 137 height 23
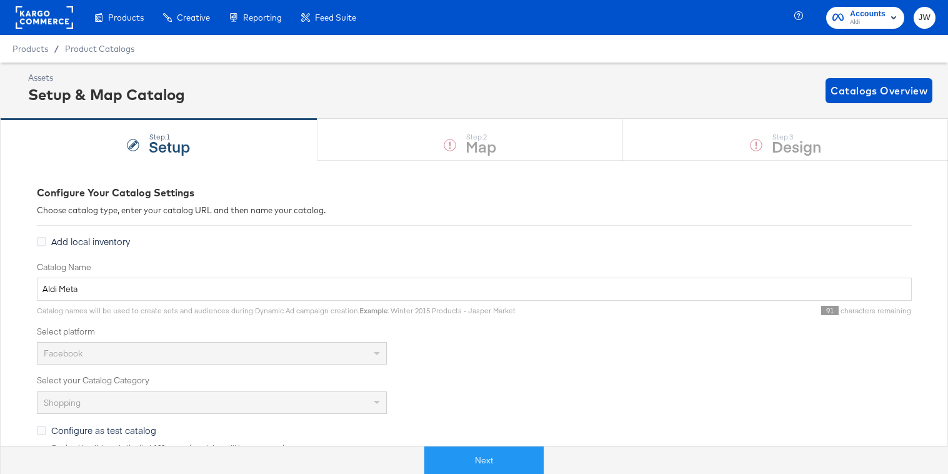
scroll to position [177, 0]
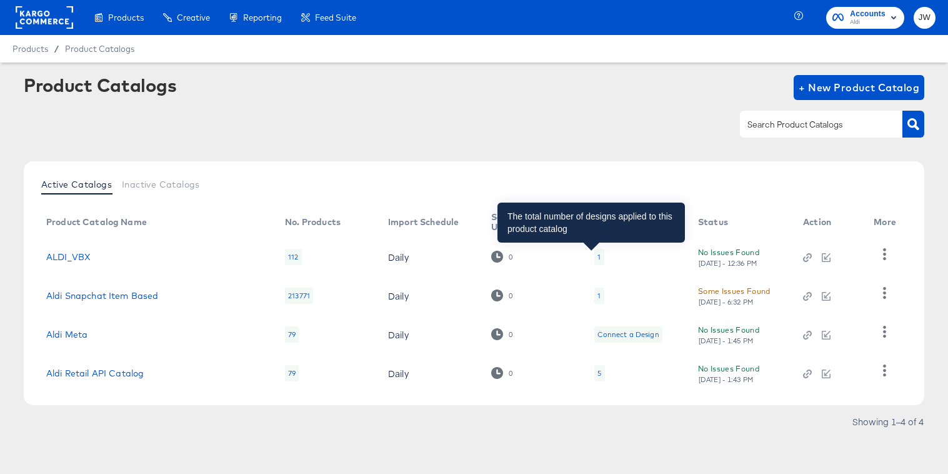
click at [597, 252] on div "1" at bounding box center [598, 257] width 3 height 10
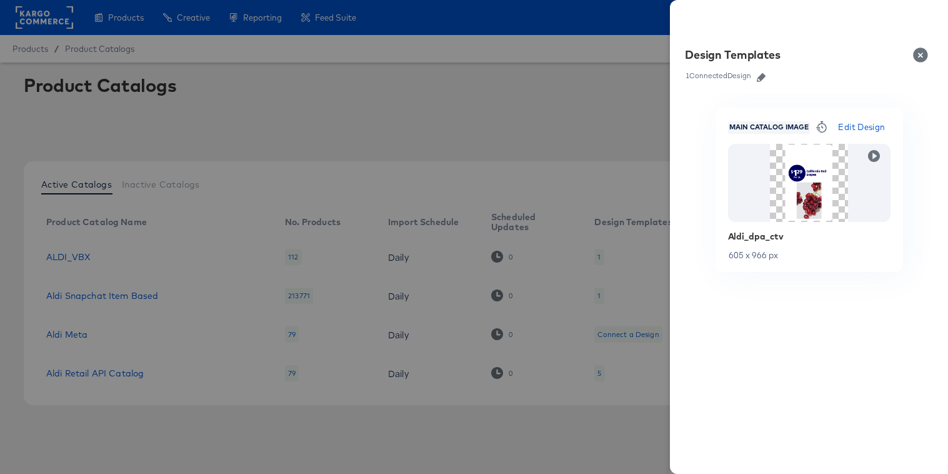
click at [534, 124] on div at bounding box center [474, 237] width 948 height 474
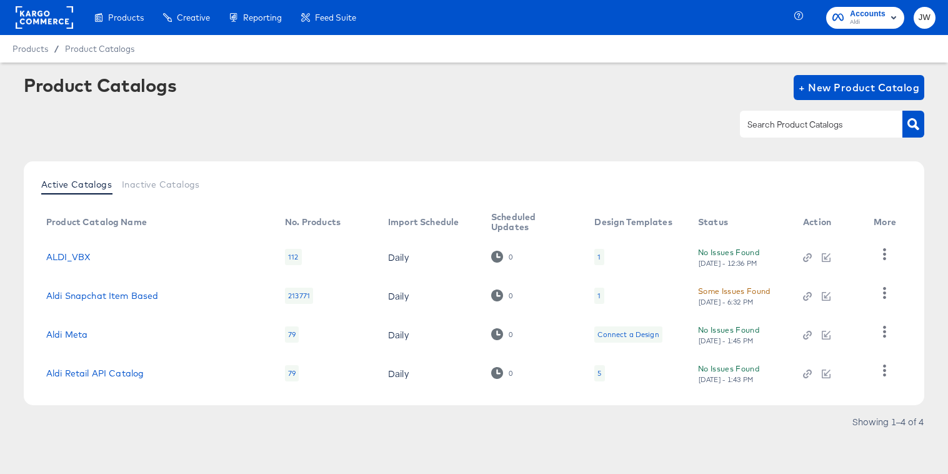
click at [54, 262] on td "ALDI_VBX" at bounding box center [155, 256] width 239 height 39
click at [63, 259] on link "ALDI_VBX" at bounding box center [68, 257] width 44 height 10
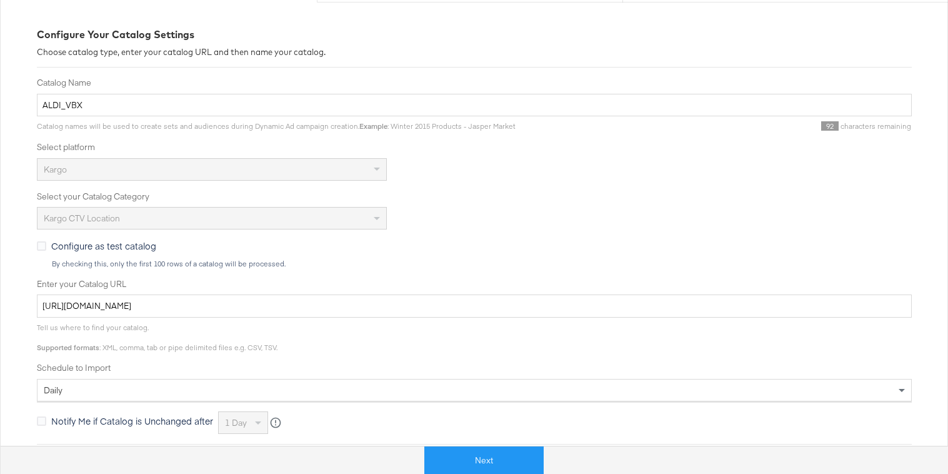
scroll to position [253, 0]
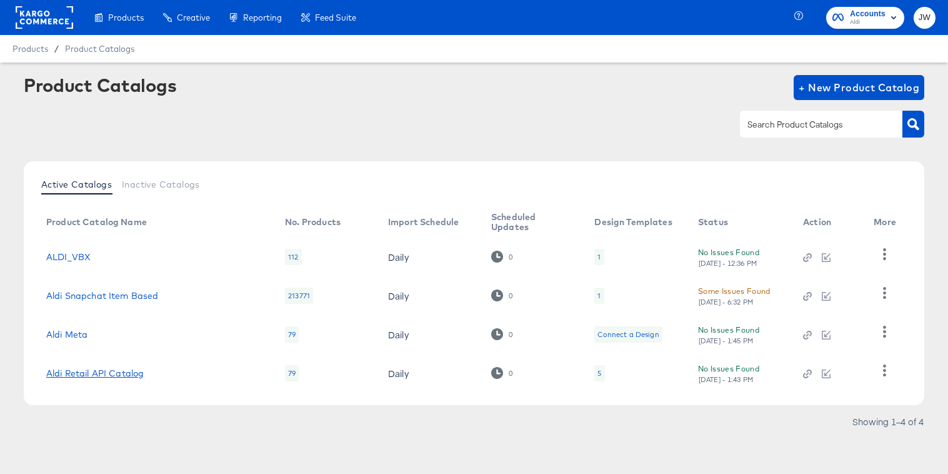
click at [94, 374] on link "Aldi Retail API Catalog" at bounding box center [94, 373] width 97 height 10
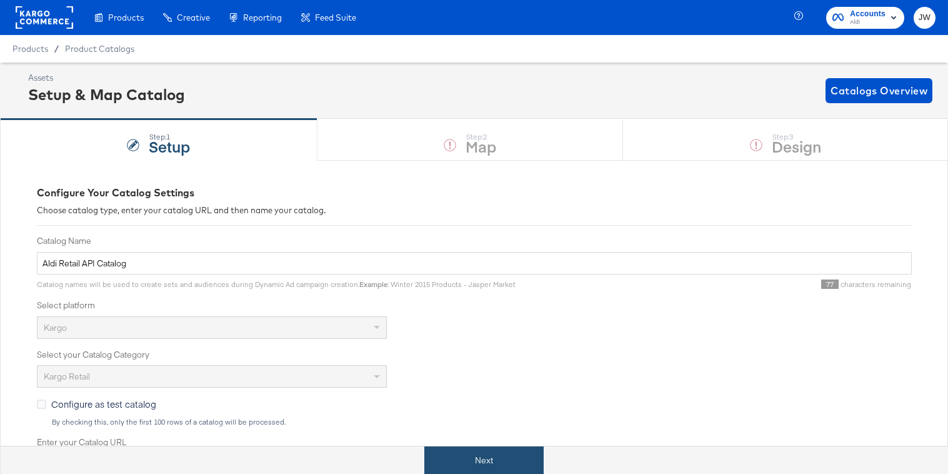
click at [447, 452] on button "Next" at bounding box center [483, 460] width 119 height 28
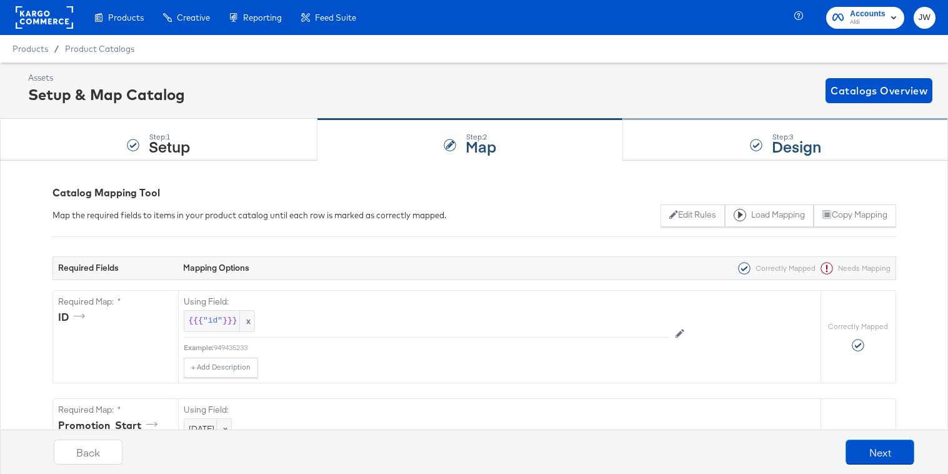
click at [697, 151] on div "Step: 3 Design" at bounding box center [785, 139] width 325 height 41
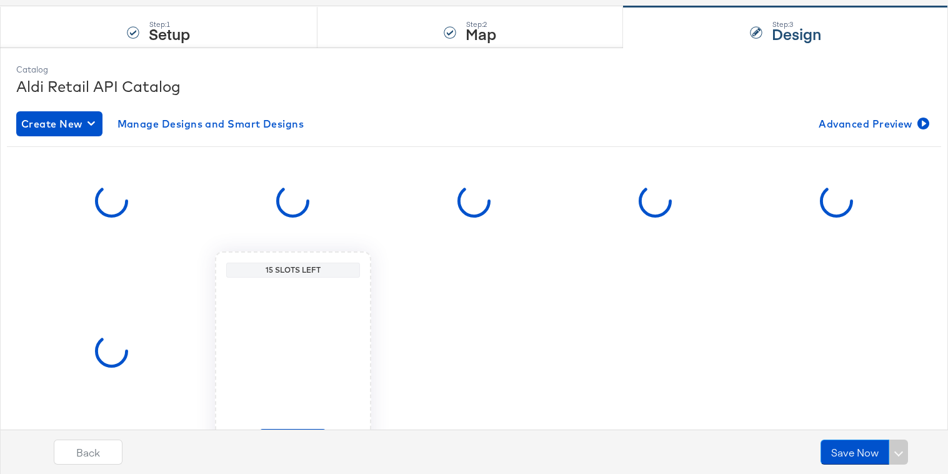
scroll to position [146, 0]
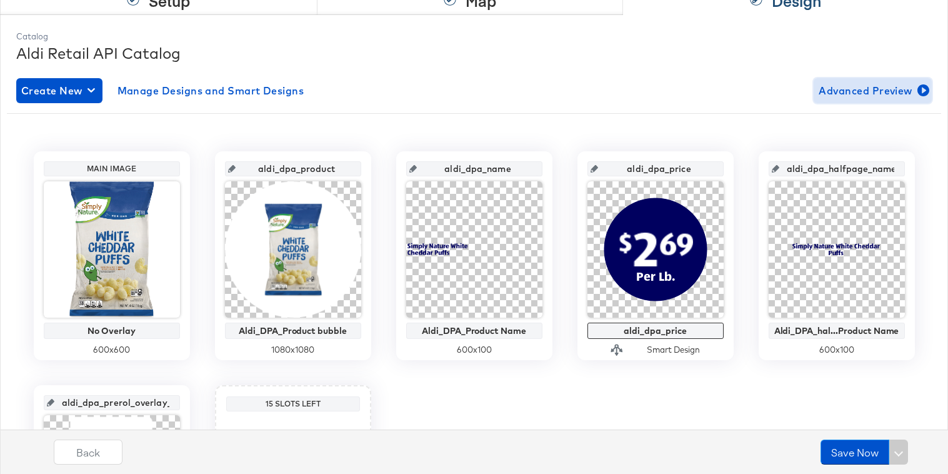
click at [871, 79] on button "Advanced Preview" at bounding box center [873, 90] width 118 height 25
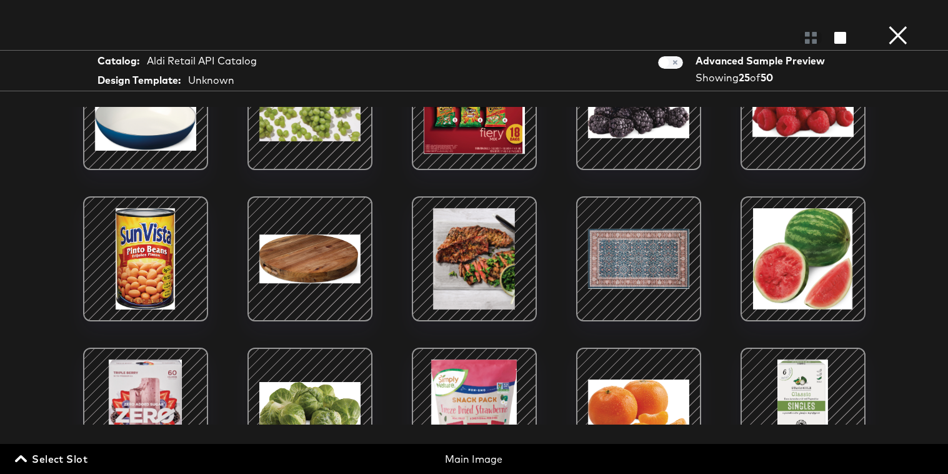
scroll to position [464, 0]
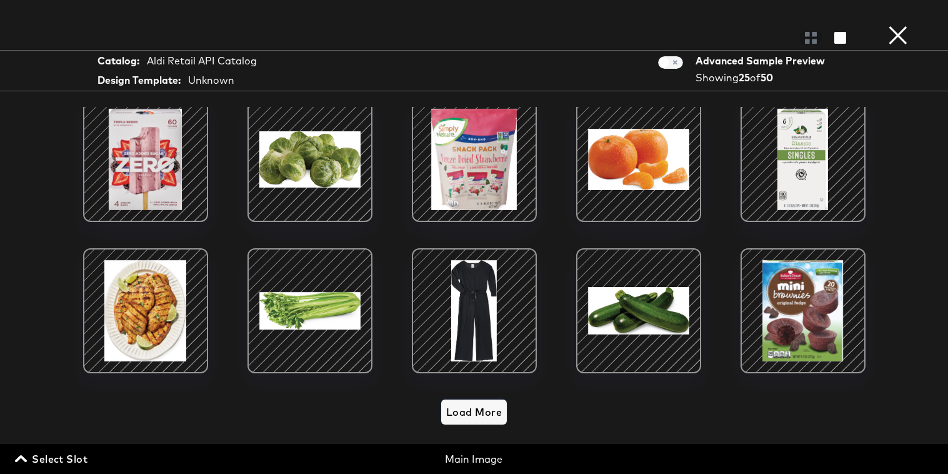
click at [470, 407] on span "Load More" at bounding box center [474, 411] width 56 height 17
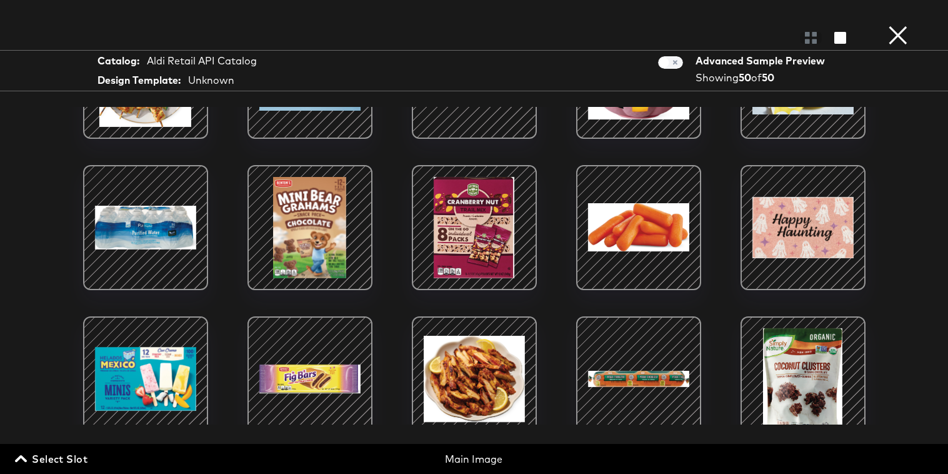
scroll to position [1168, 0]
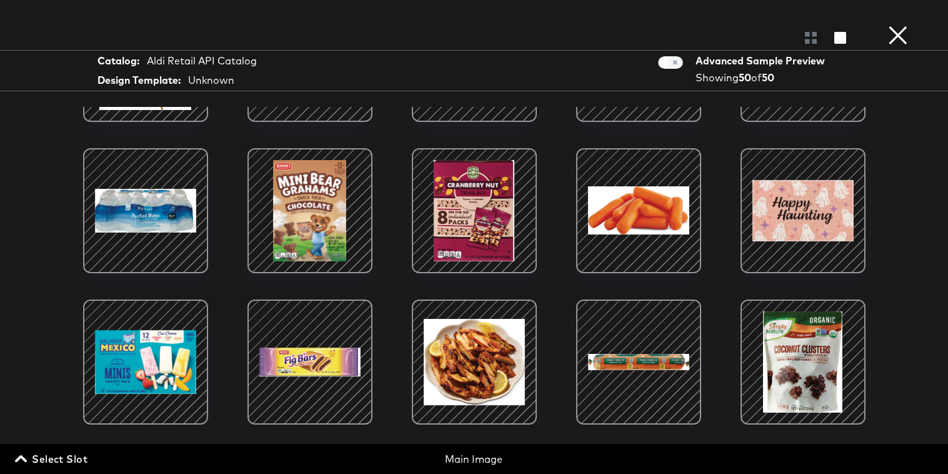
click at [900, 25] on button "×" at bounding box center [897, 12] width 25 height 25
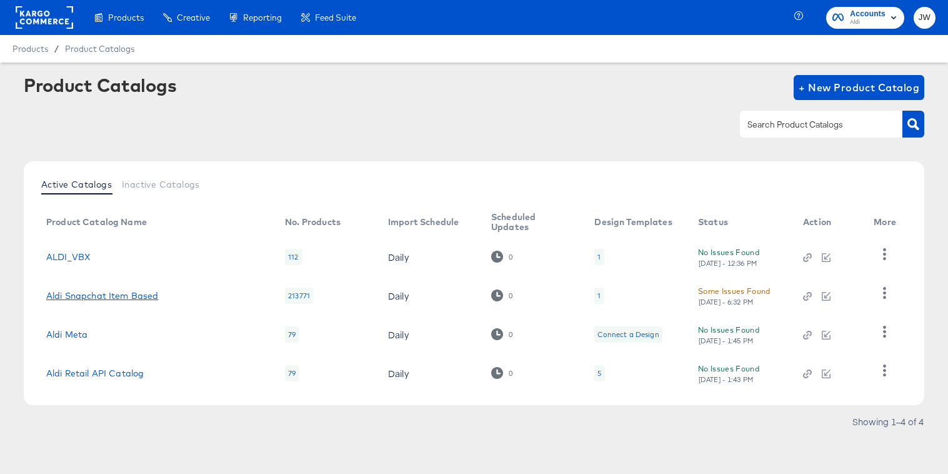
click at [66, 296] on link "Aldi Snapchat Item Based" at bounding box center [102, 296] width 112 height 10
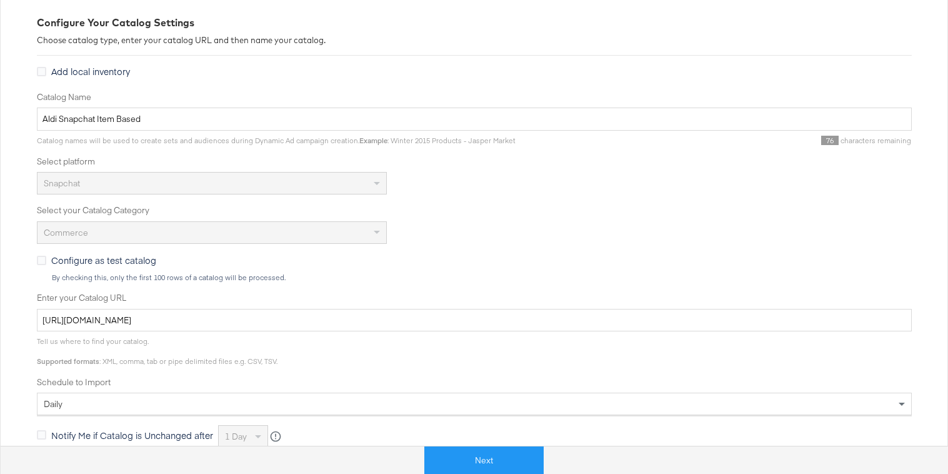
scroll to position [177, 0]
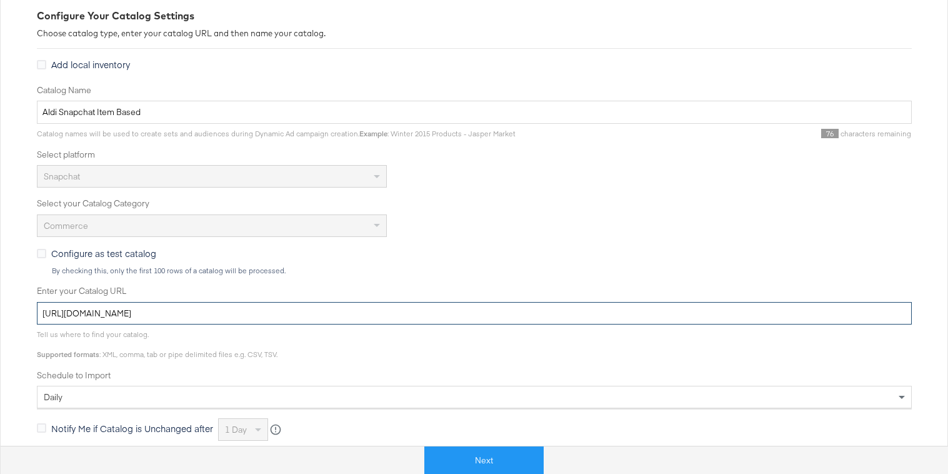
click at [276, 311] on input "[URL][DOMAIN_NAME]" at bounding box center [474, 313] width 875 height 23
click at [487, 446] on button "Next" at bounding box center [483, 460] width 119 height 28
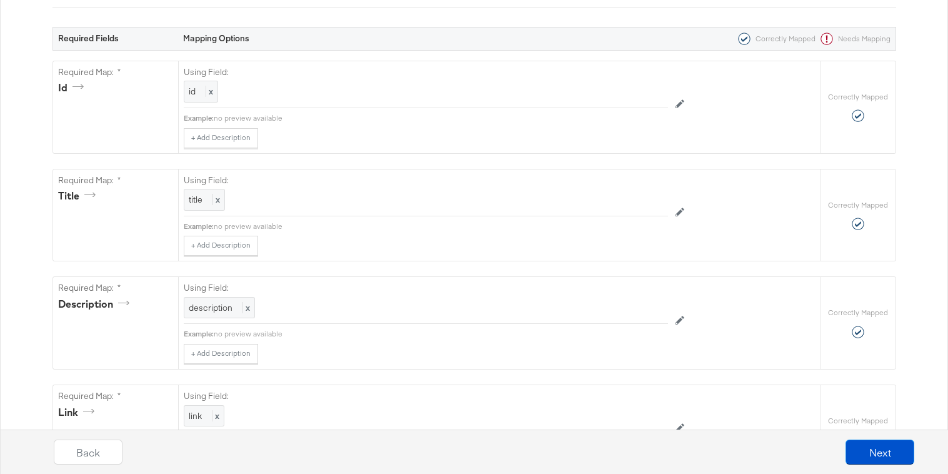
scroll to position [297, 0]
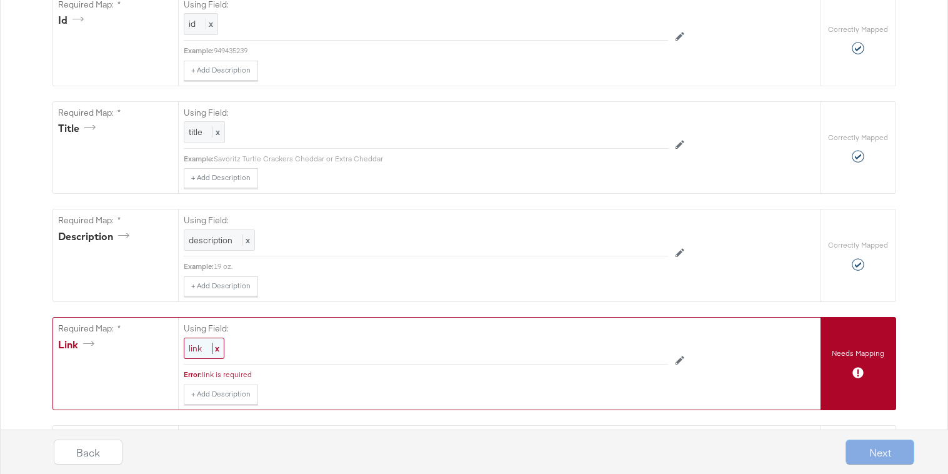
click at [203, 351] on div "link x" at bounding box center [204, 348] width 41 height 22
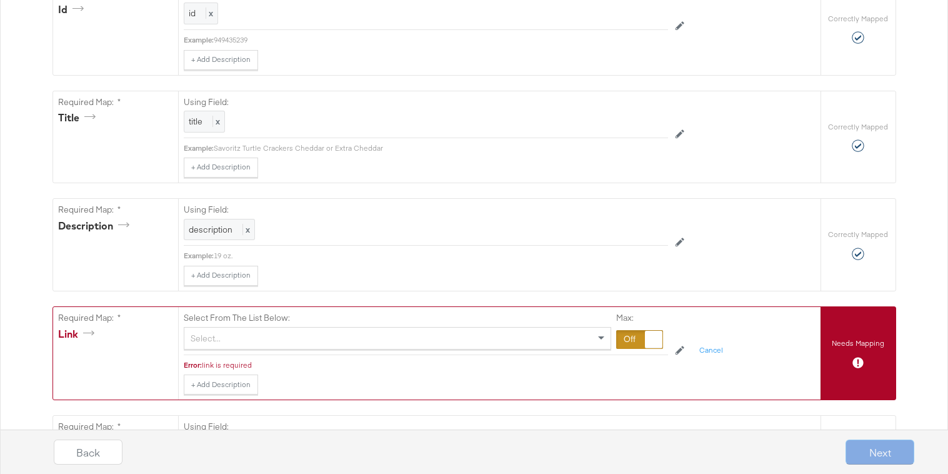
click at [233, 340] on div "Select..." at bounding box center [397, 337] width 426 height 21
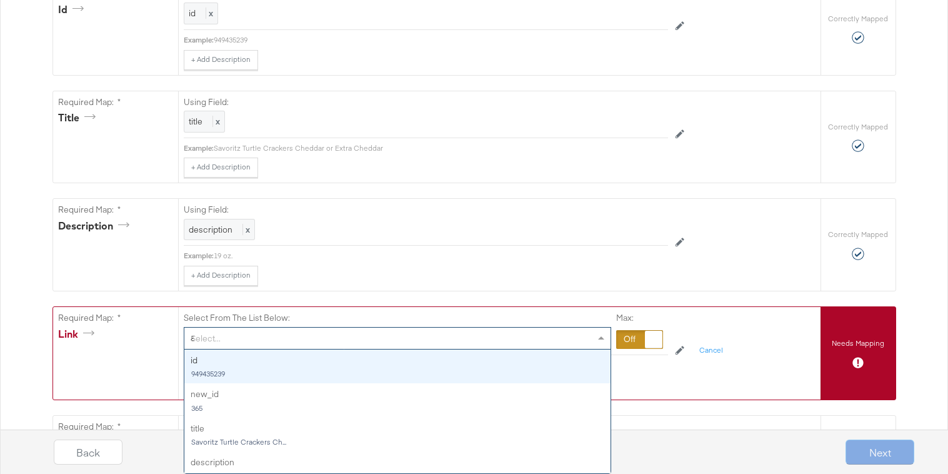
type input "ad"
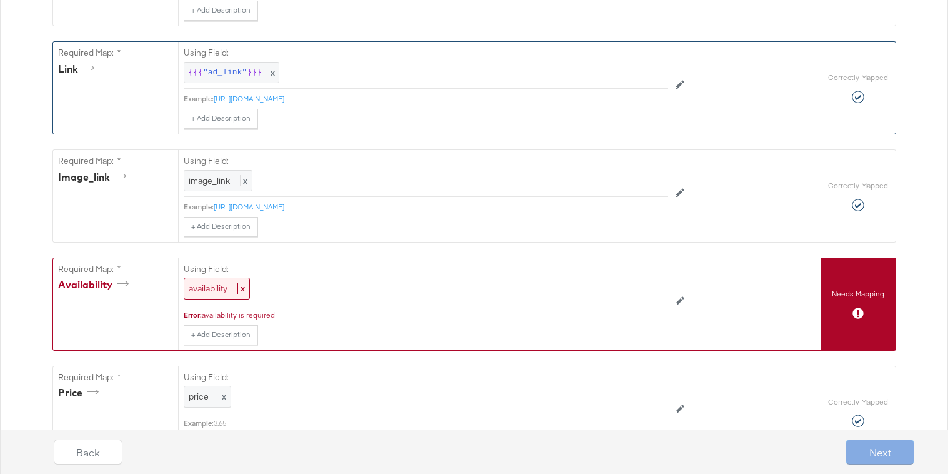
scroll to position [654, 0]
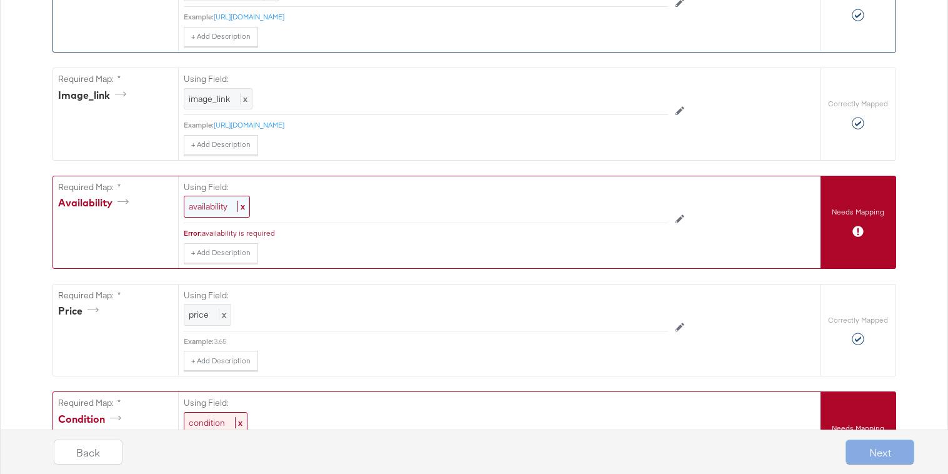
click at [211, 213] on div "availability x" at bounding box center [217, 207] width 66 height 22
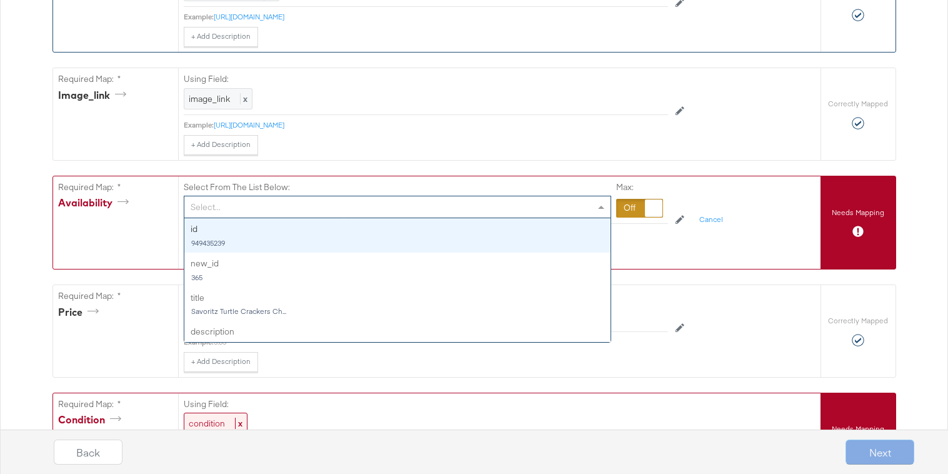
click at [577, 209] on div "Select..." at bounding box center [397, 206] width 426 height 21
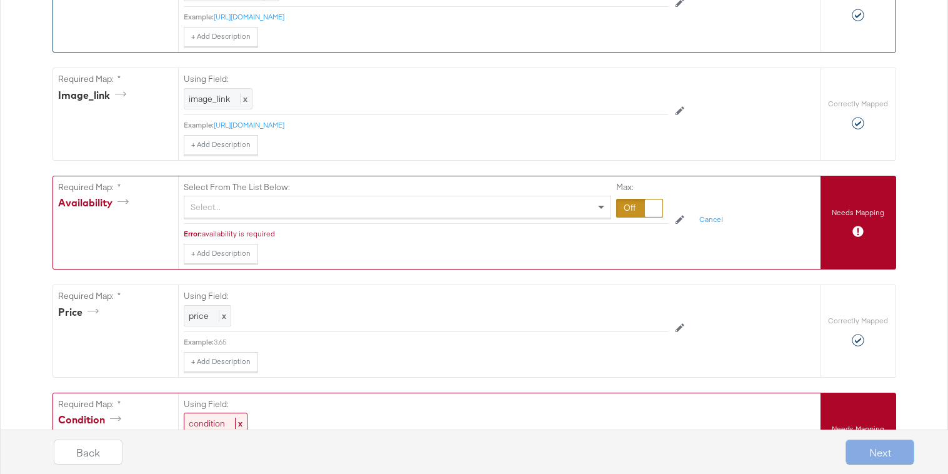
click at [629, 209] on div at bounding box center [639, 208] width 47 height 19
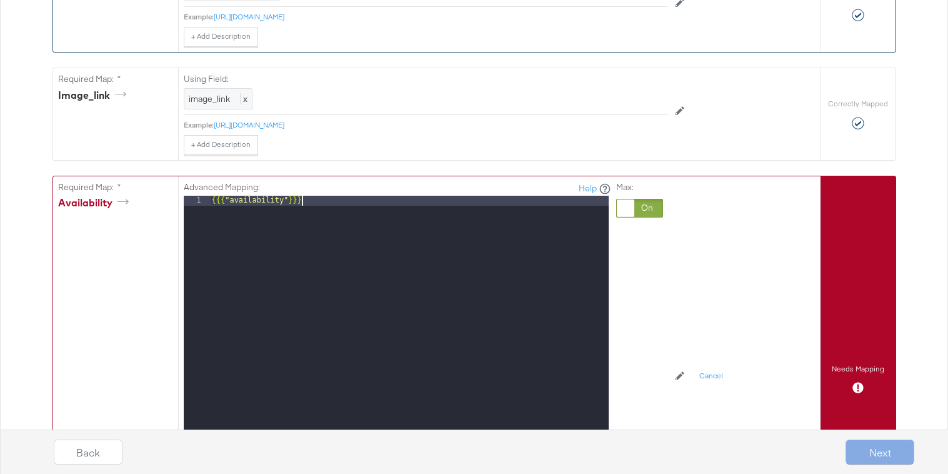
click at [476, 208] on div "{{{ "availability" }}}" at bounding box center [408, 362] width 399 height 332
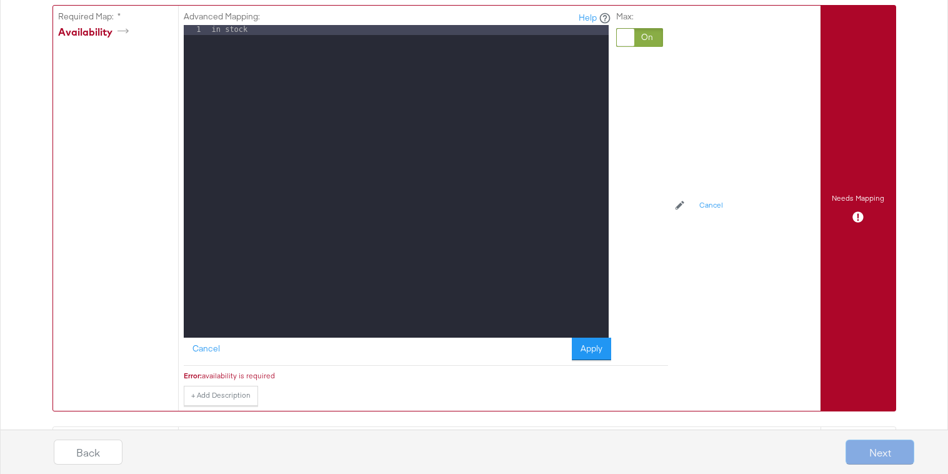
scroll to position [849, 0]
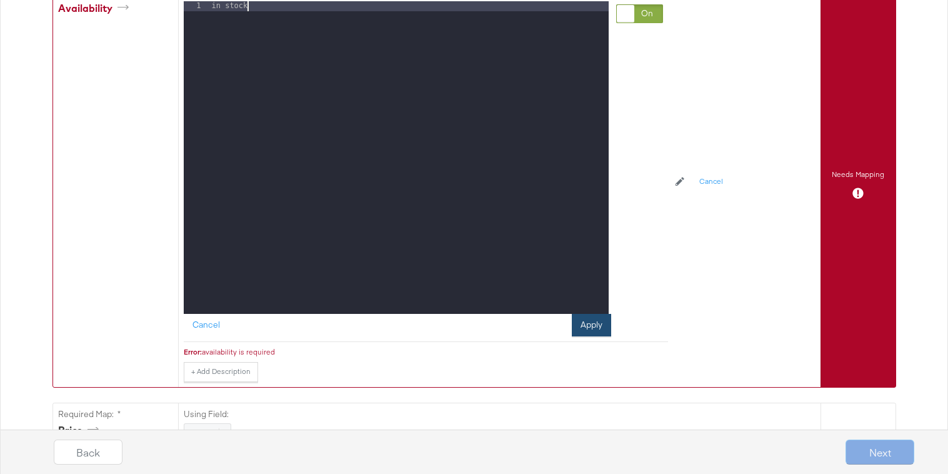
click at [599, 334] on button "Apply" at bounding box center [591, 325] width 39 height 22
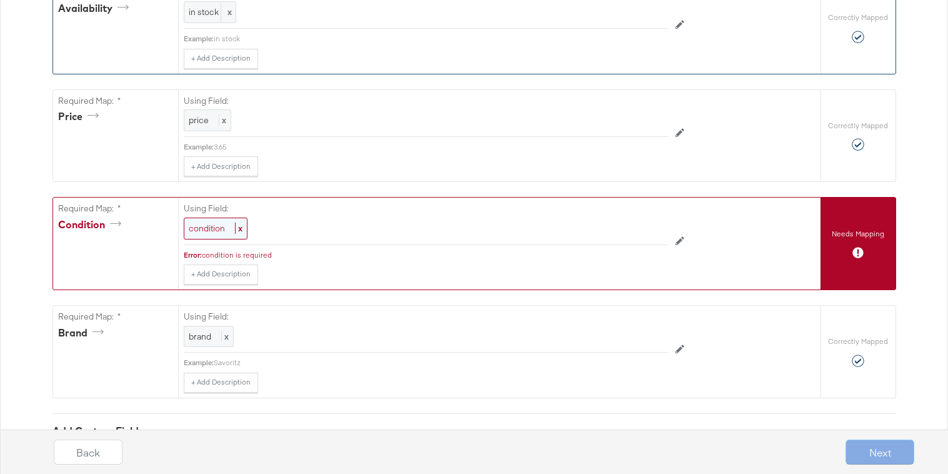
click at [221, 231] on span "condition" at bounding box center [207, 227] width 36 height 11
click at [636, 224] on div at bounding box center [639, 230] width 47 height 19
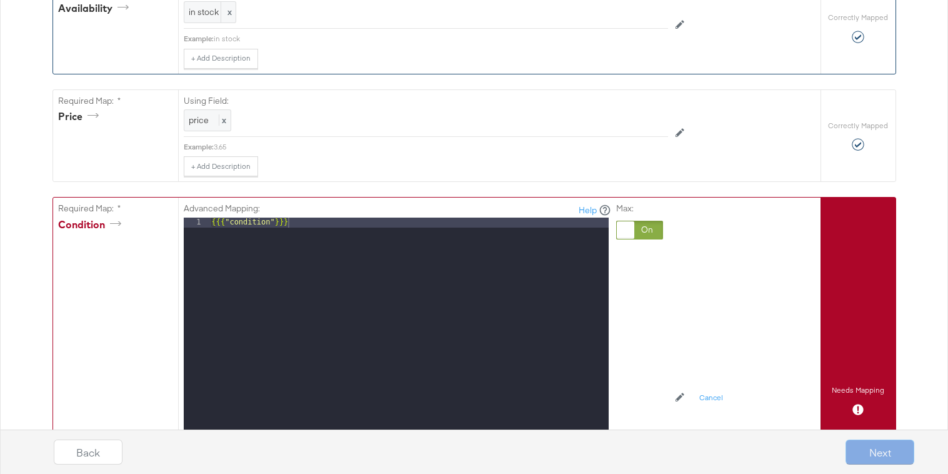
click at [552, 225] on div "{{{ "condition" }}}" at bounding box center [408, 383] width 399 height 332
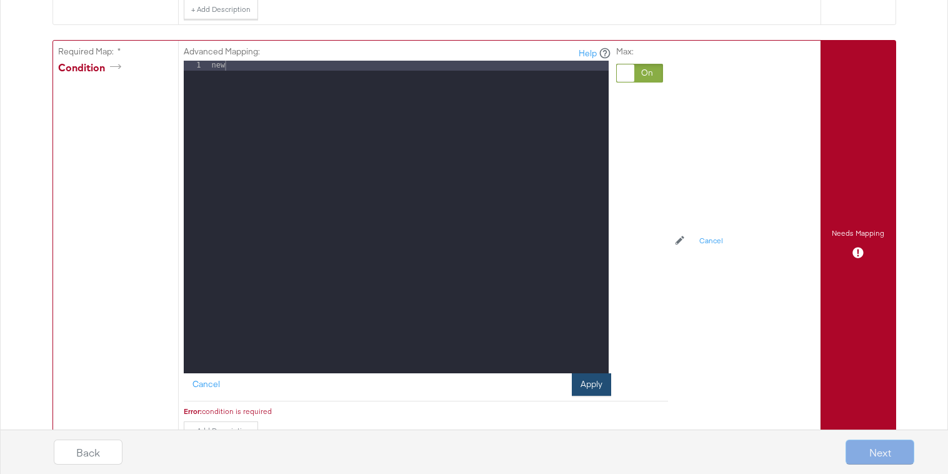
click at [594, 379] on button "Apply" at bounding box center [591, 384] width 39 height 22
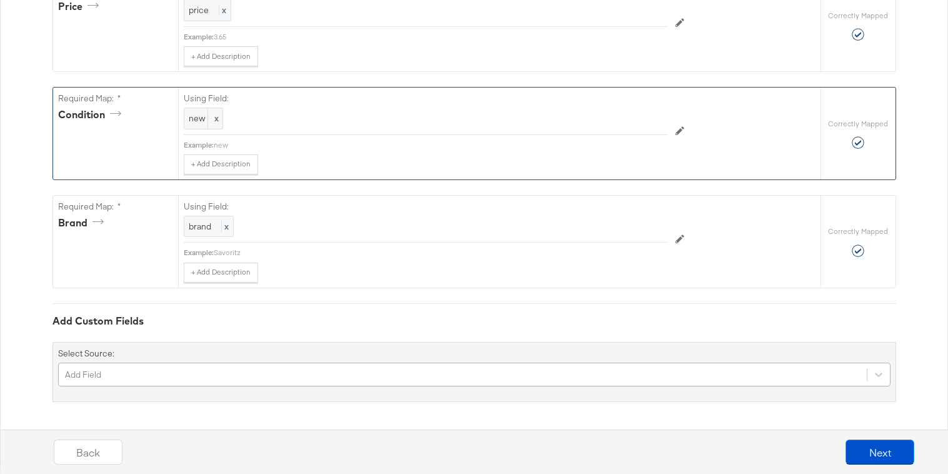
click at [710, 377] on div "Add Field" at bounding box center [474, 374] width 832 height 24
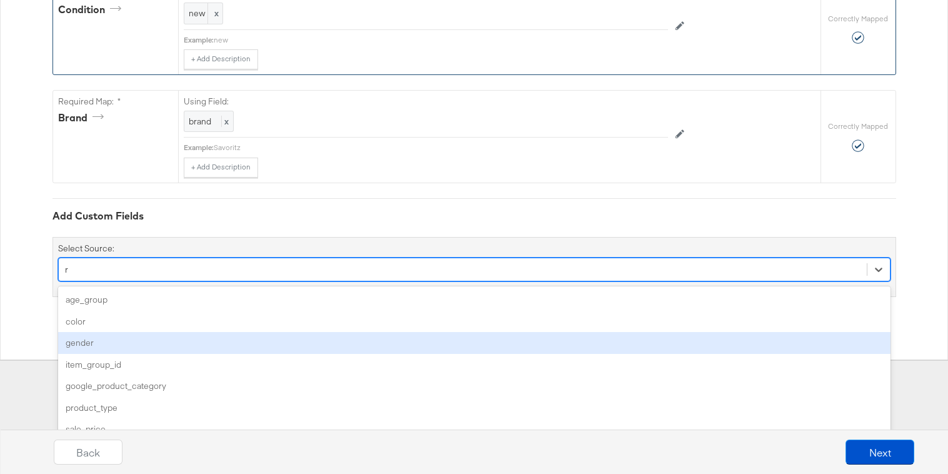
type input "ra"
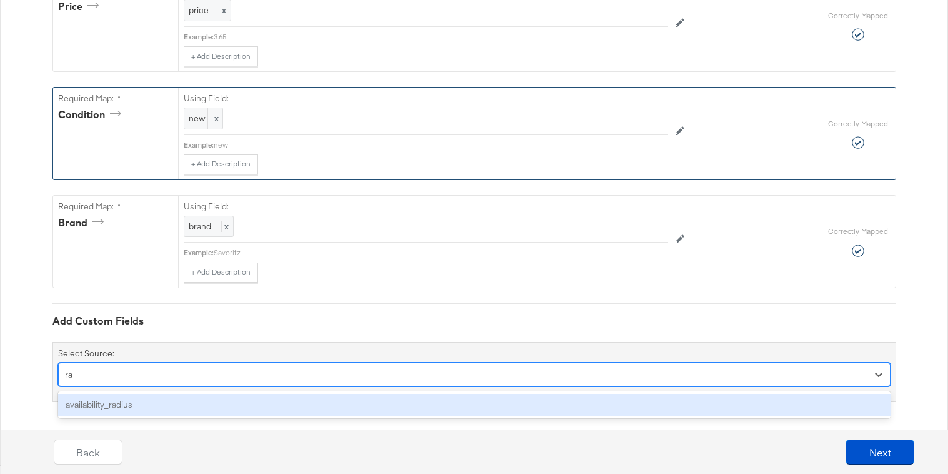
click at [654, 399] on div "availability_radius" at bounding box center [474, 405] width 832 height 22
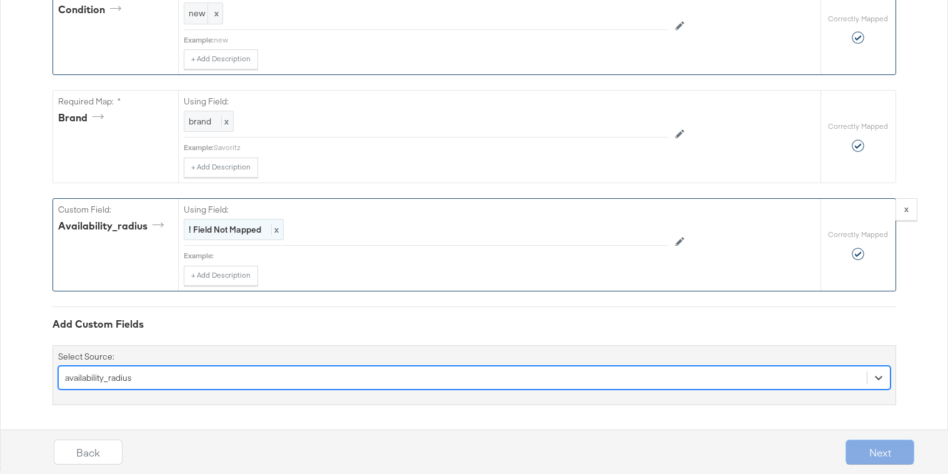
click at [226, 227] on strong "! Field Not Mapped" at bounding box center [225, 229] width 72 height 11
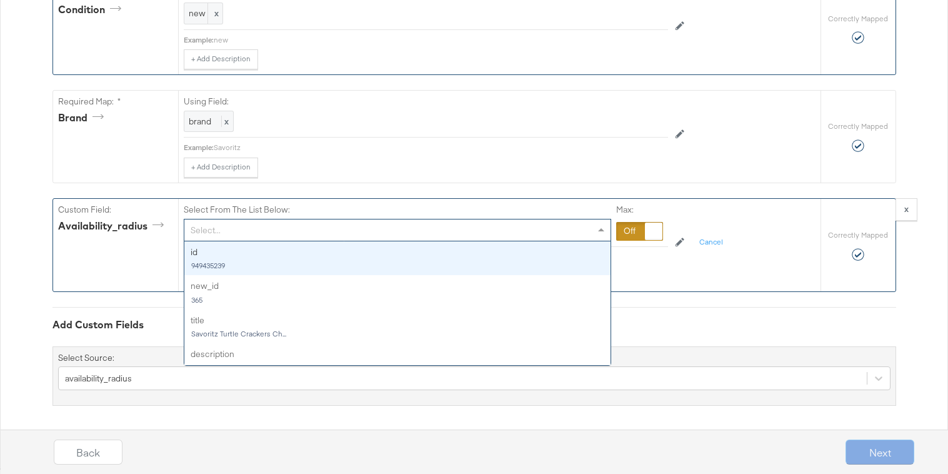
click at [233, 231] on div "Select..." at bounding box center [397, 229] width 426 height 21
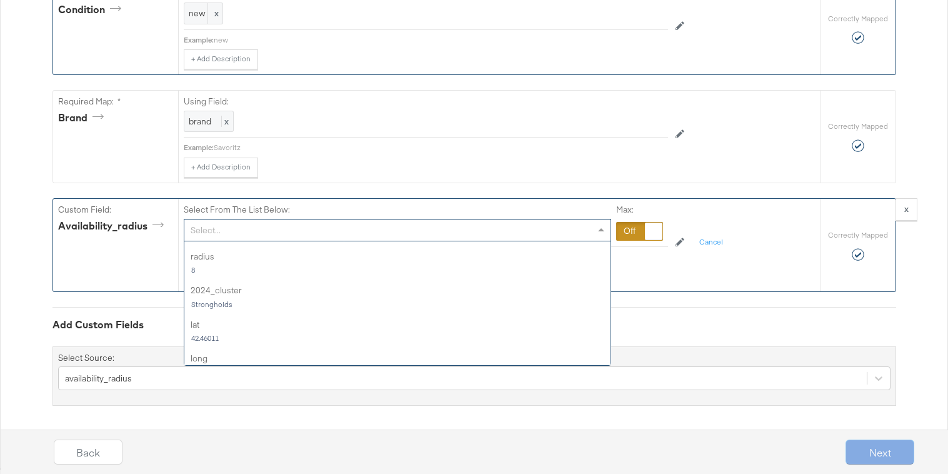
scroll to position [1299, 0]
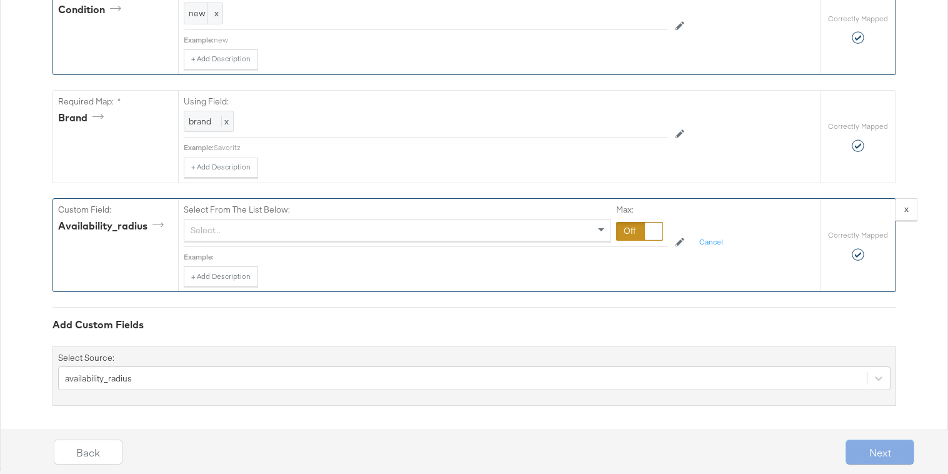
click at [654, 309] on div "Add Custom Fields Select Source: availability_radius" at bounding box center [474, 356] width 844 height 99
click at [912, 212] on button "x" at bounding box center [906, 209] width 22 height 22
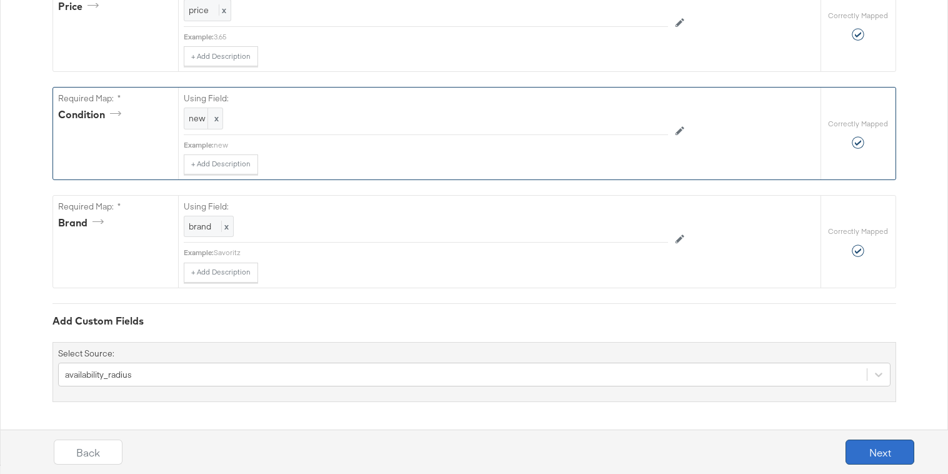
click at [871, 457] on button "Next" at bounding box center [879, 451] width 69 height 25
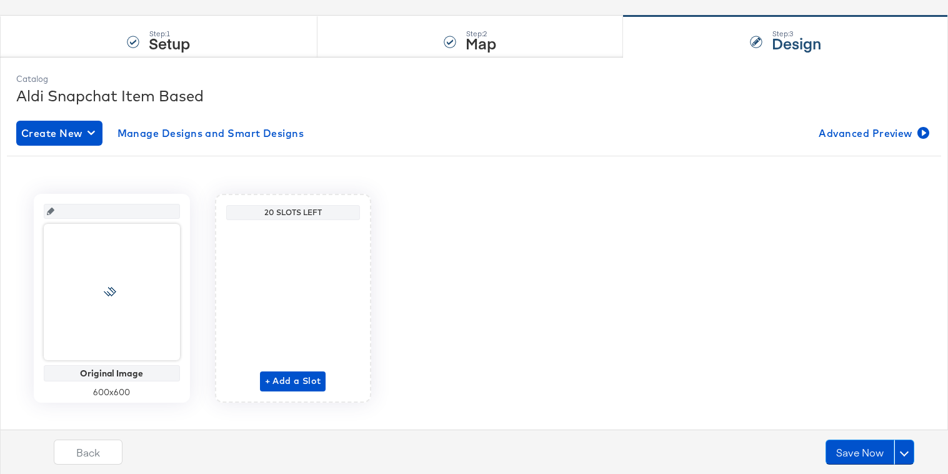
scroll to position [122, 0]
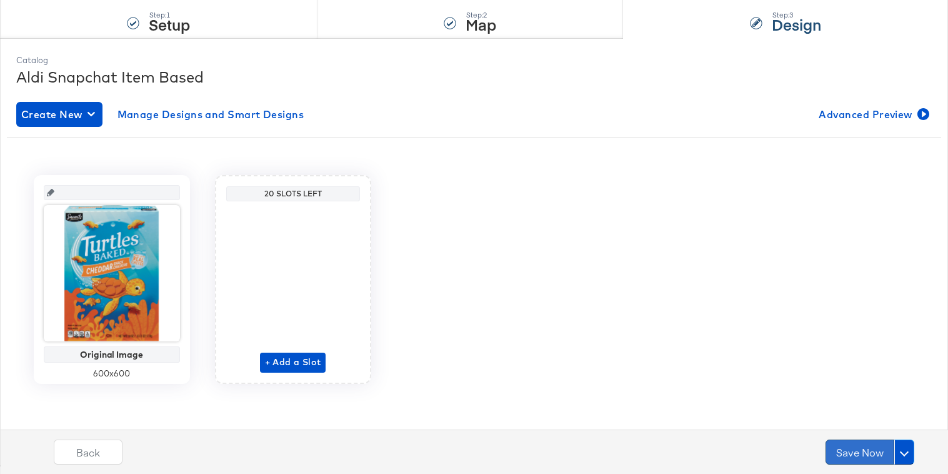
click at [862, 458] on button "Save Now" at bounding box center [859, 451] width 69 height 25
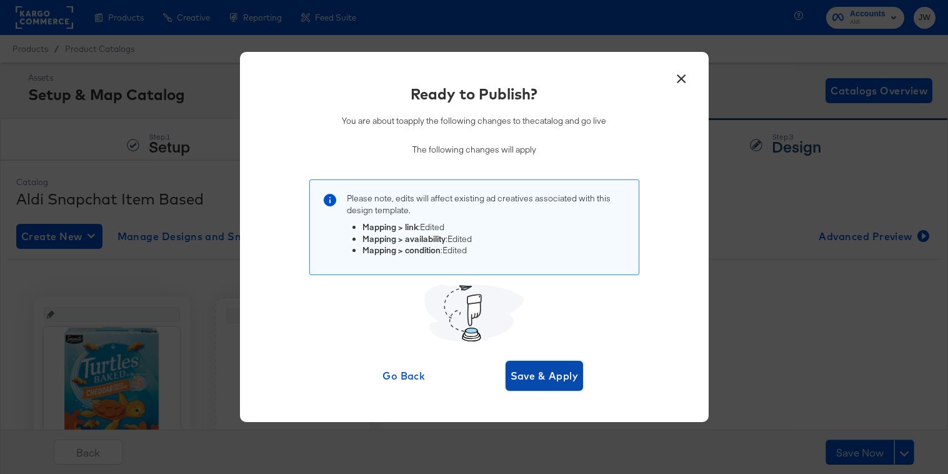
click at [533, 368] on span "Save & Apply" at bounding box center [544, 375] width 68 height 17
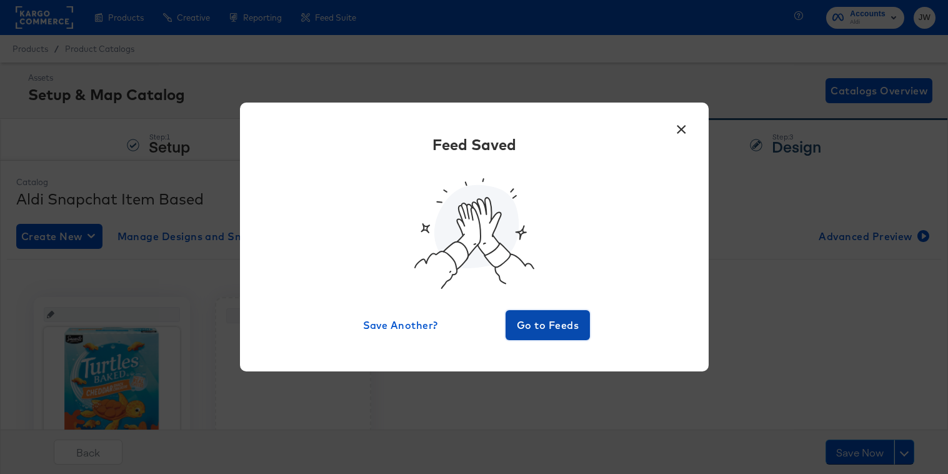
click at [541, 322] on span "Go to Feeds" at bounding box center [547, 324] width 75 height 17
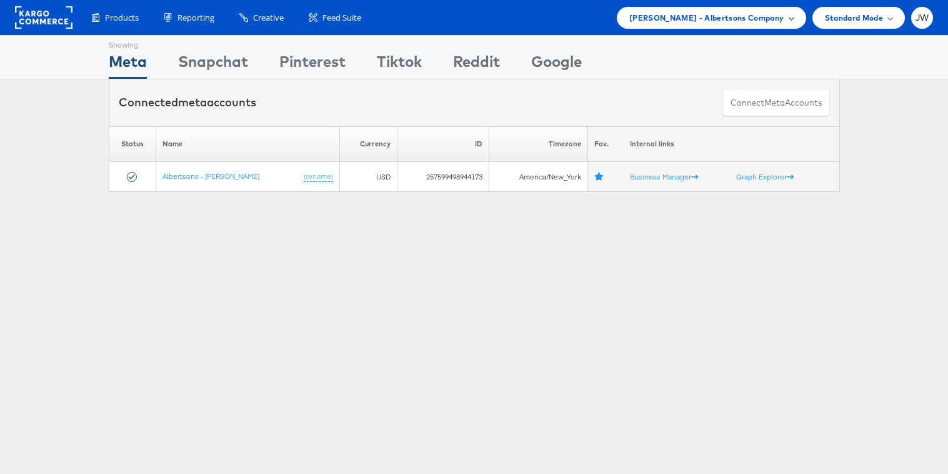
click at [720, 13] on span "[PERSON_NAME] - Albertsons Company" at bounding box center [706, 17] width 155 height 13
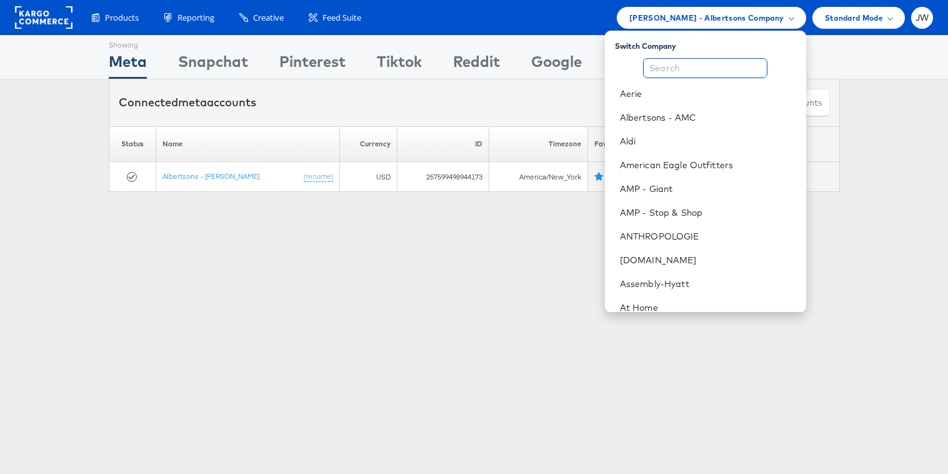
click at [687, 69] on input "text" at bounding box center [705, 68] width 124 height 20
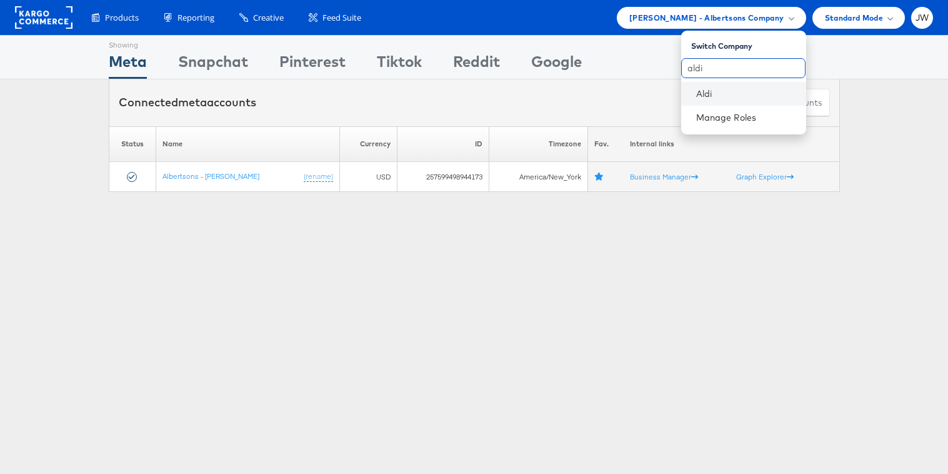
type input "aldi"
click at [694, 85] on li "Aldi" at bounding box center [743, 94] width 125 height 24
click at [717, 92] on link "Aldi" at bounding box center [746, 93] width 100 height 12
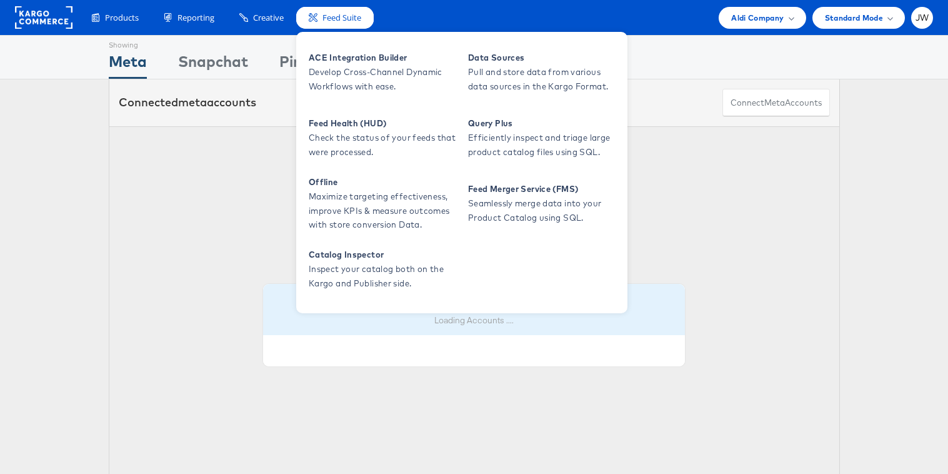
click at [333, 19] on span "Feed Suite" at bounding box center [341, 18] width 39 height 12
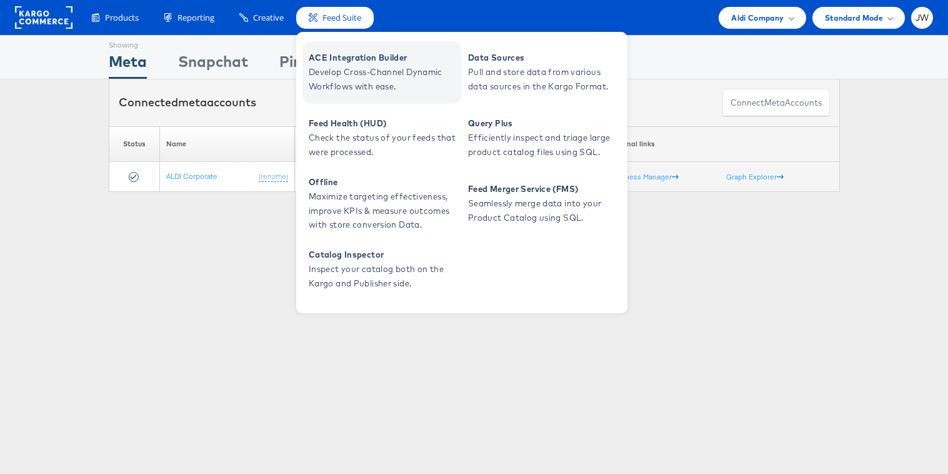
click at [339, 54] on span "ACE Integration Builder" at bounding box center [384, 58] width 150 height 14
